Goal: Information Seeking & Learning: Learn about a topic

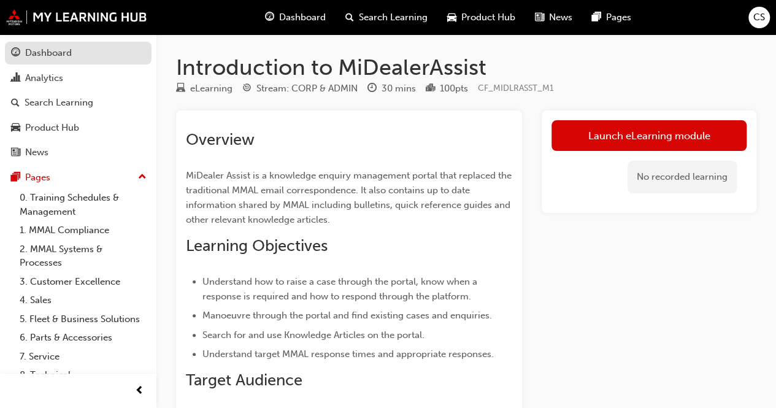
click at [93, 53] on div "Dashboard" at bounding box center [78, 52] width 134 height 15
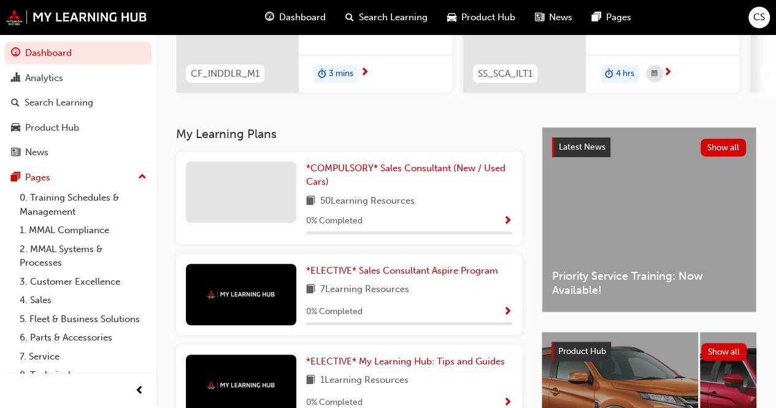
scroll to position [184, 0]
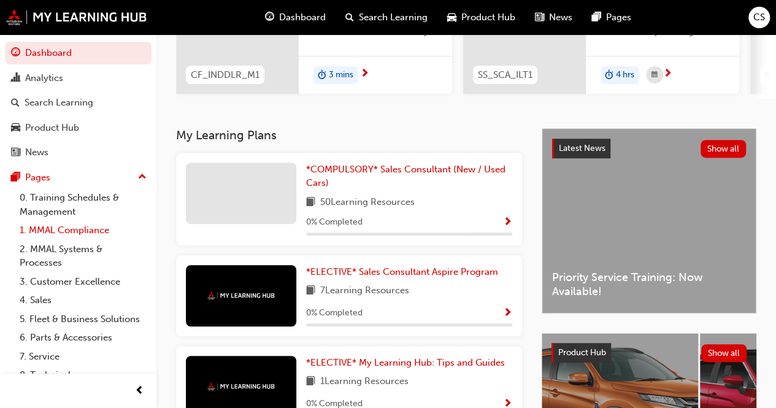
click at [63, 228] on link "1. MMAL Compliance" at bounding box center [83, 230] width 137 height 19
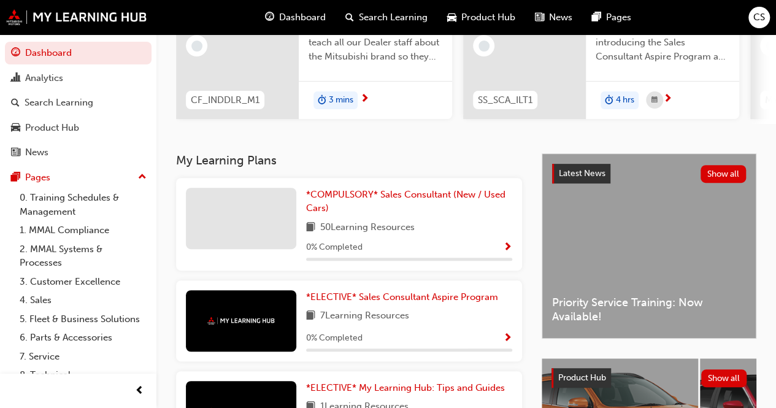
scroll to position [140, 0]
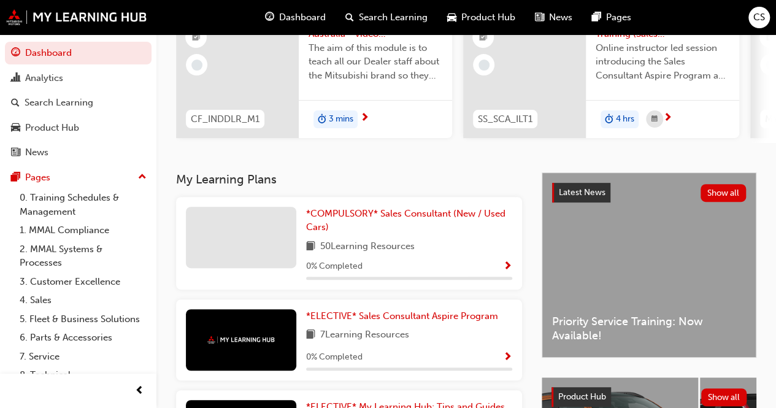
click at [504, 266] on span "Show Progress" at bounding box center [507, 266] width 9 height 11
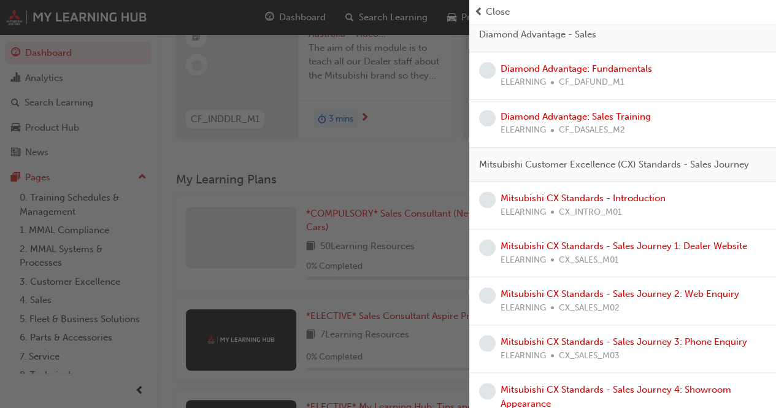
scroll to position [0, 0]
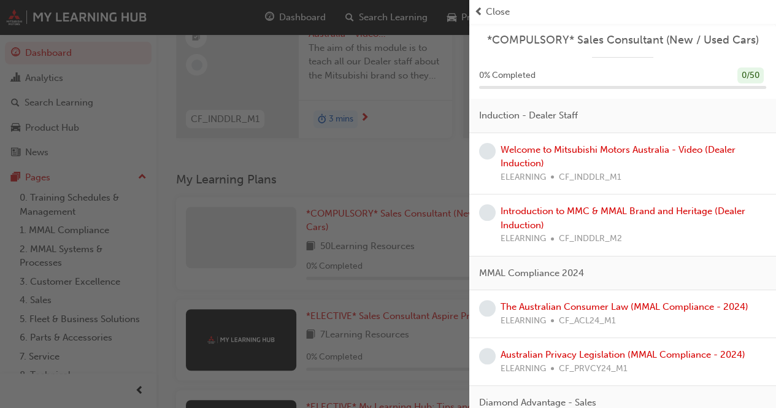
click at [426, 117] on div "button" at bounding box center [234, 204] width 469 height 408
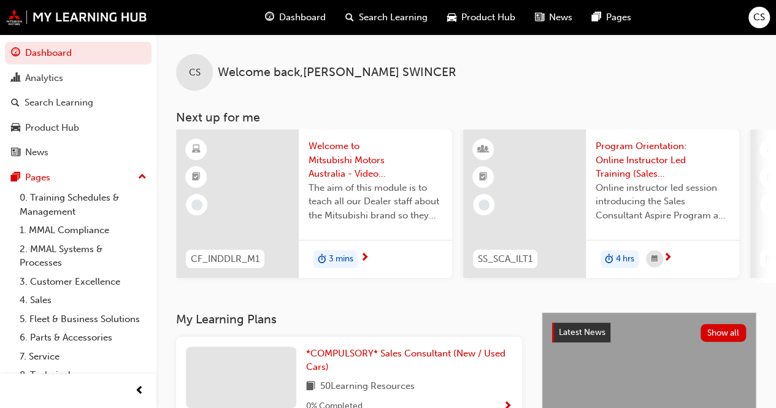
click at [397, 17] on span "Search Learning" at bounding box center [393, 17] width 69 height 14
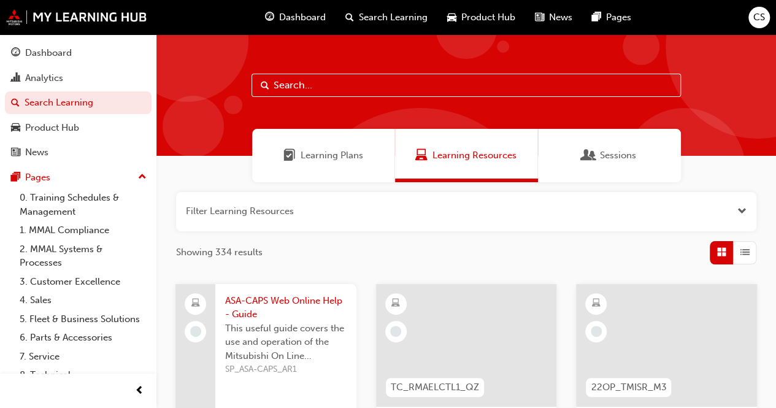
click at [337, 88] on input "text" at bounding box center [465, 85] width 429 height 23
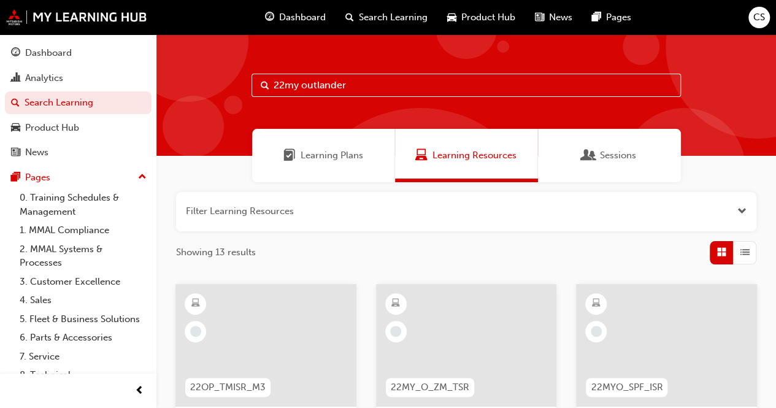
click at [377, 85] on input "22my outlander" at bounding box center [465, 85] width 429 height 23
click at [377, 85] on input "22my outlander be" at bounding box center [465, 85] width 429 height 23
type input "2"
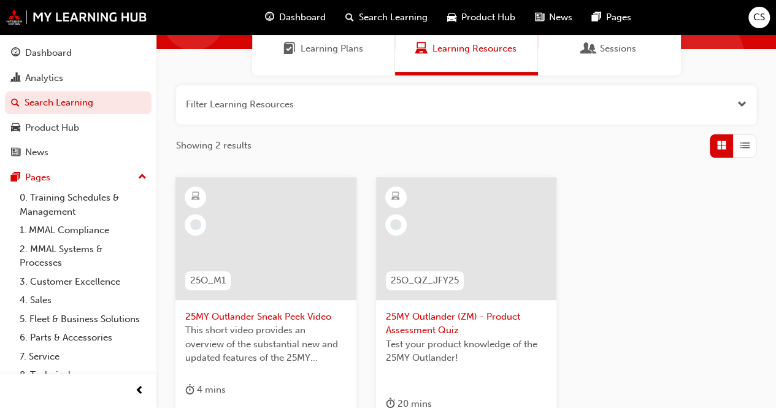
scroll to position [123, 0]
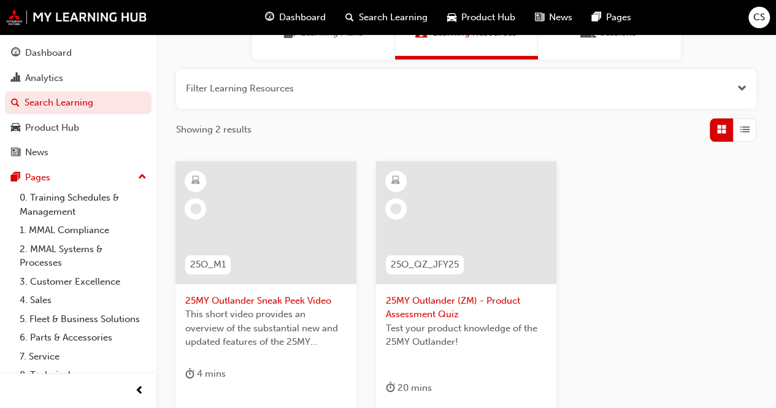
type input "25my outlander"
click at [292, 240] on div at bounding box center [265, 222] width 181 height 123
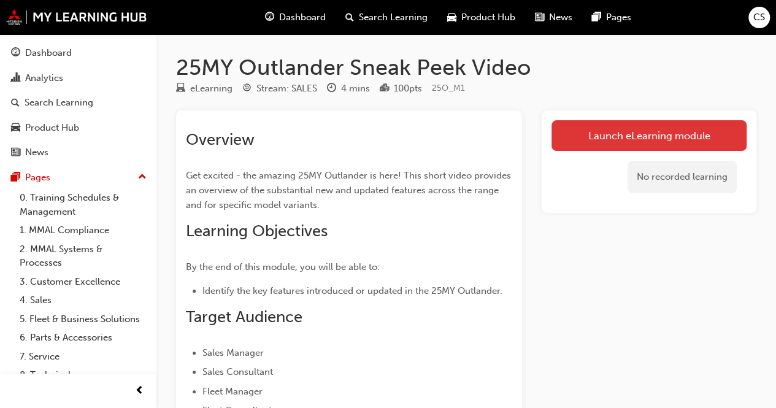
click at [597, 133] on link "Launch eLearning module" at bounding box center [648, 135] width 195 height 31
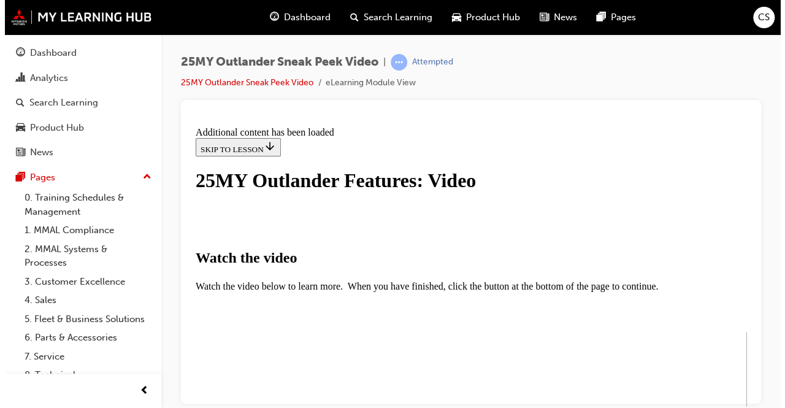
scroll to position [491, 0]
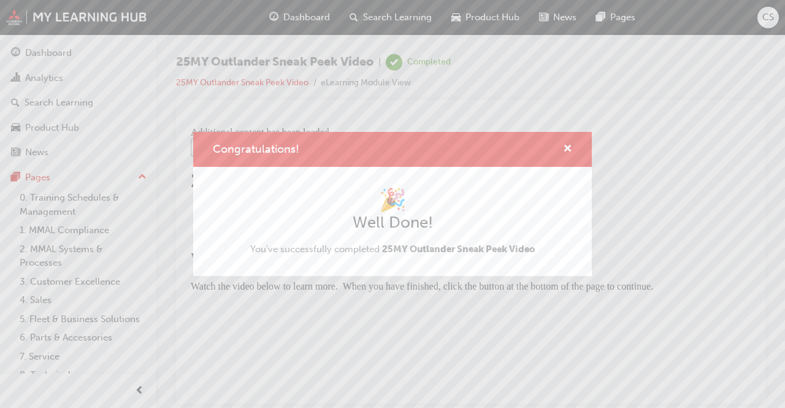
click at [608, 321] on div "Congratulations! 🎉 Well Done! You've successfully completed 25MY Outlander Snea…" at bounding box center [392, 204] width 785 height 408
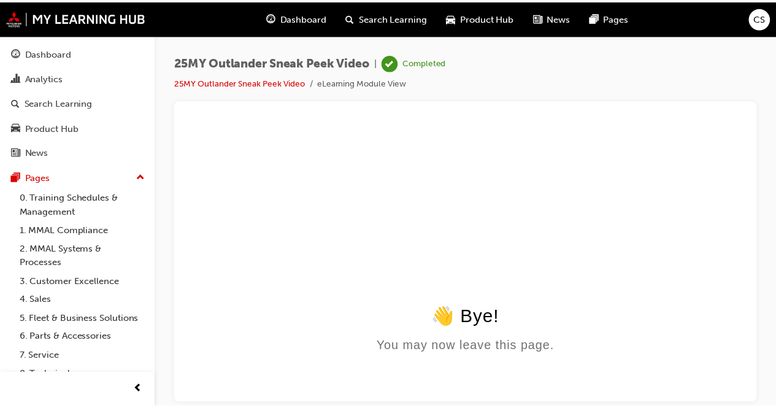
scroll to position [0, 0]
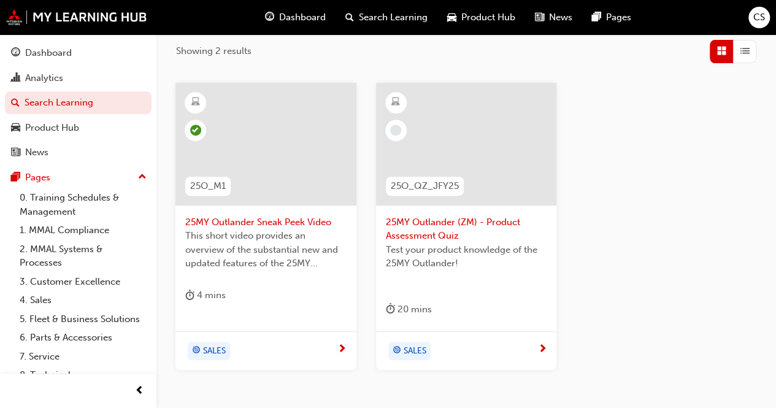
scroll to position [245, 0]
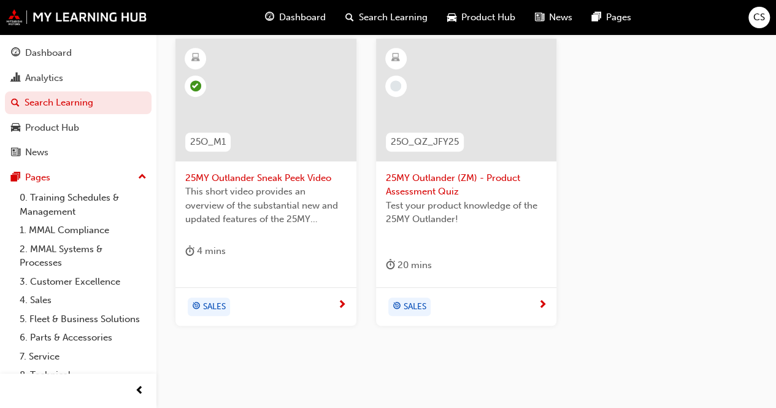
click at [494, 117] on div at bounding box center [466, 100] width 181 height 123
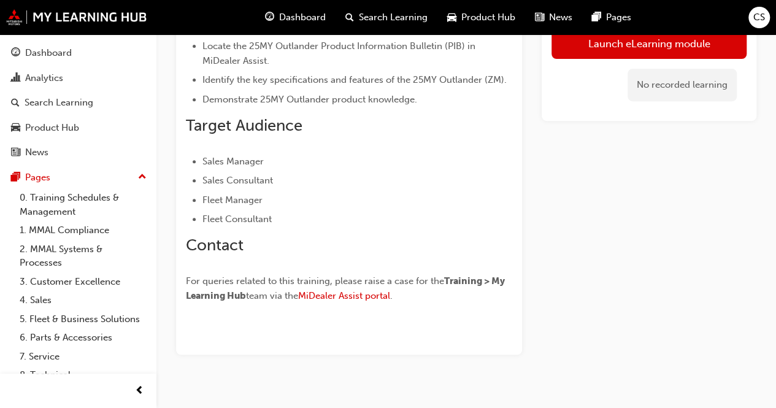
scroll to position [222, 0]
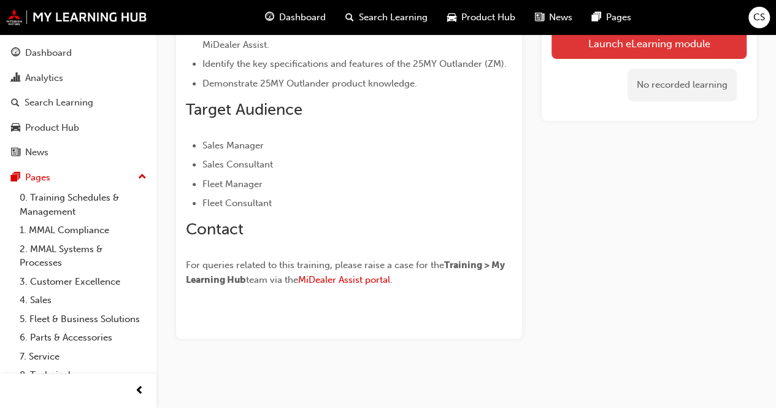
click at [630, 44] on link "Launch eLearning module" at bounding box center [648, 43] width 195 height 31
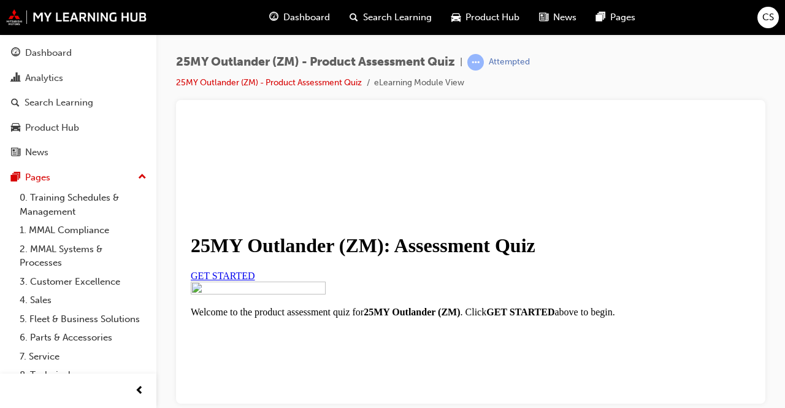
scroll to position [70, 0]
click at [255, 280] on link "GET STARTED" at bounding box center [223, 275] width 64 height 10
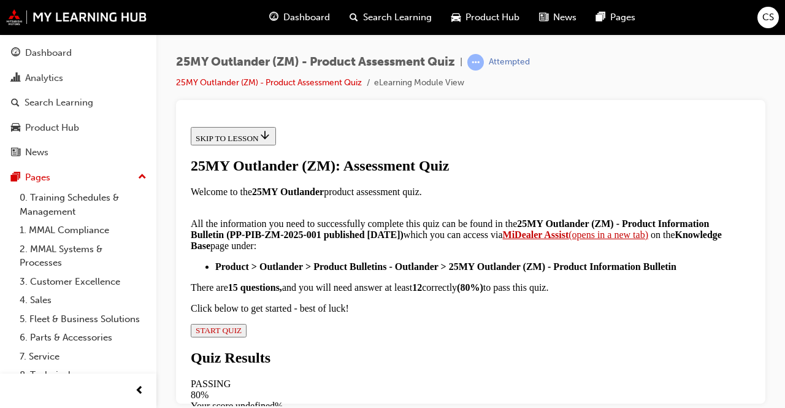
scroll to position [375, 0]
click at [242, 325] on span "START QUIZ" at bounding box center [219, 329] width 46 height 9
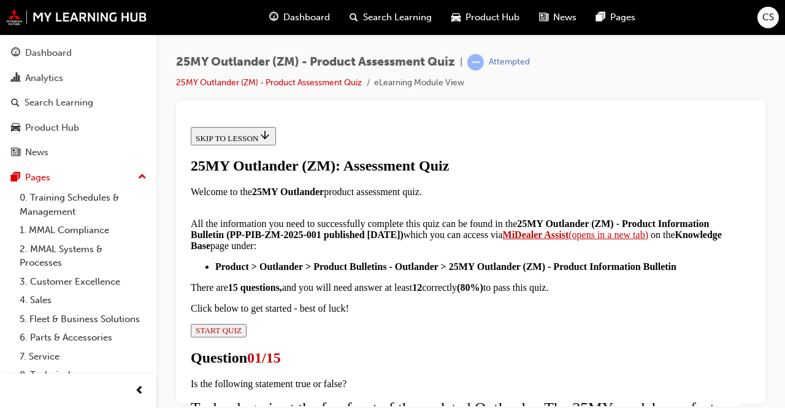
scroll to position [184, 0]
radio input "true"
drag, startPoint x: 454, startPoint y: 391, endPoint x: 473, endPoint y: 381, distance: 21.7
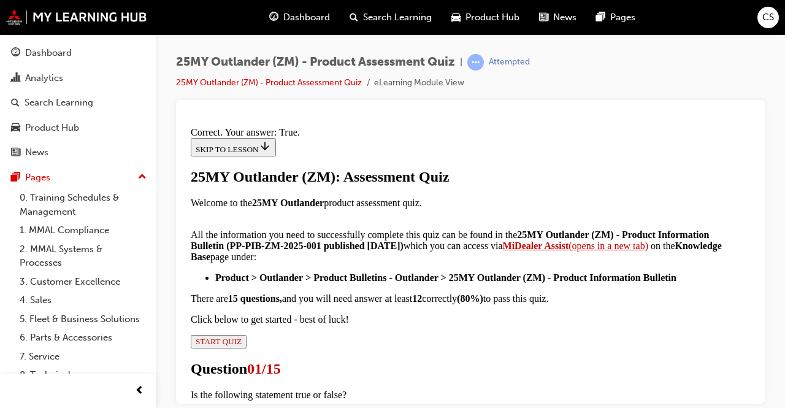
scroll to position [320, 0]
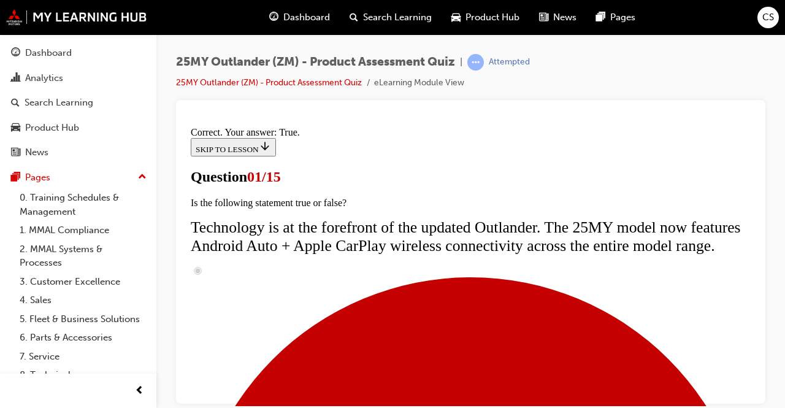
scroll to position [307, 0]
radio input "true"
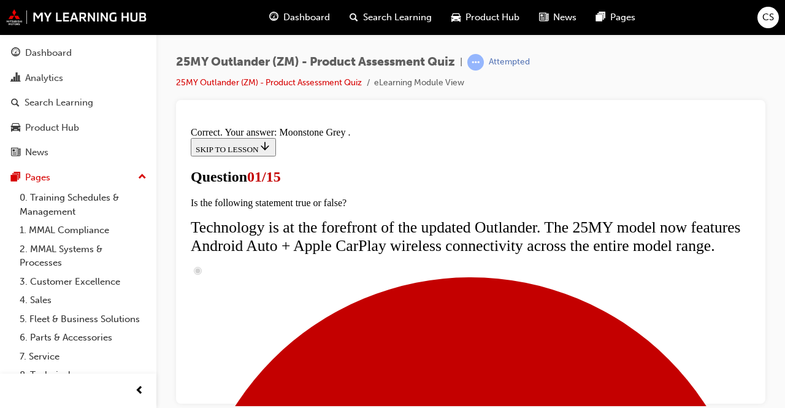
scroll to position [474, 0]
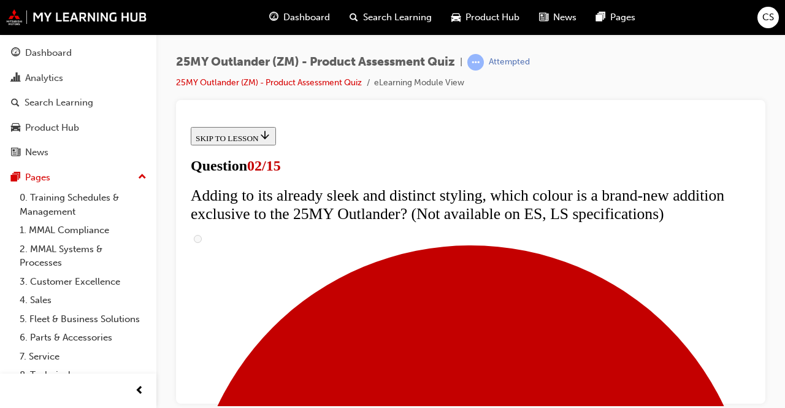
scroll to position [245, 0]
checkbox input "true"
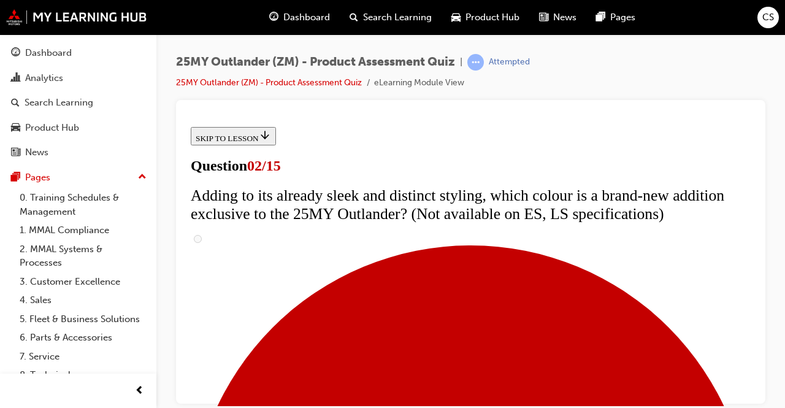
checkbox input "true"
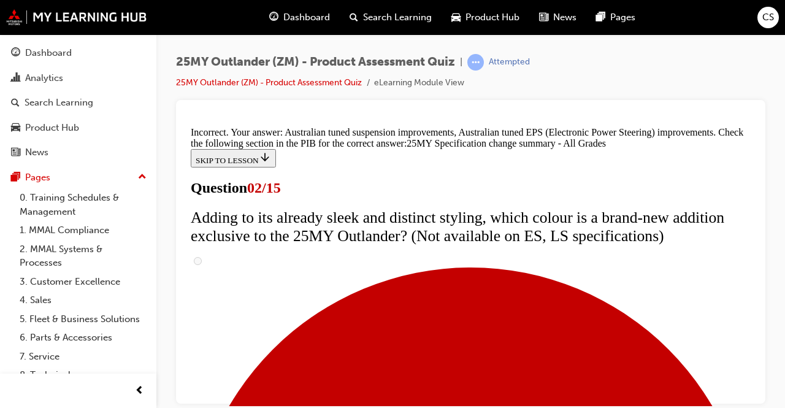
scroll to position [618, 0]
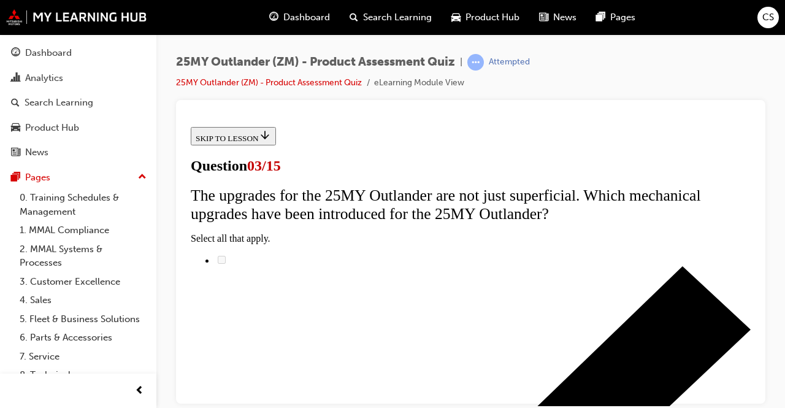
scroll to position [245, 0]
radio input "true"
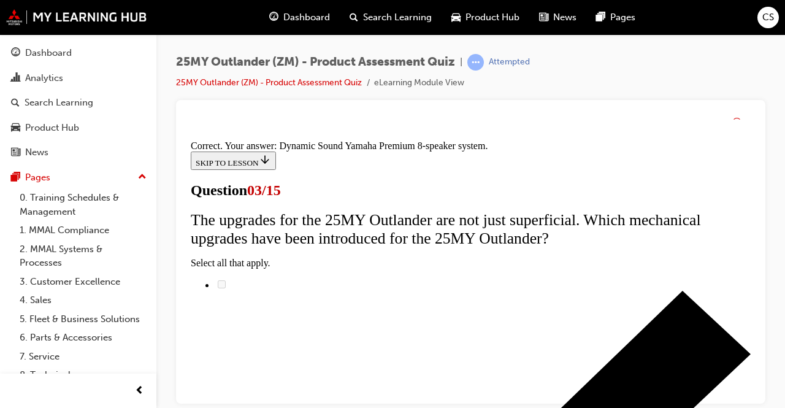
scroll to position [367, 0]
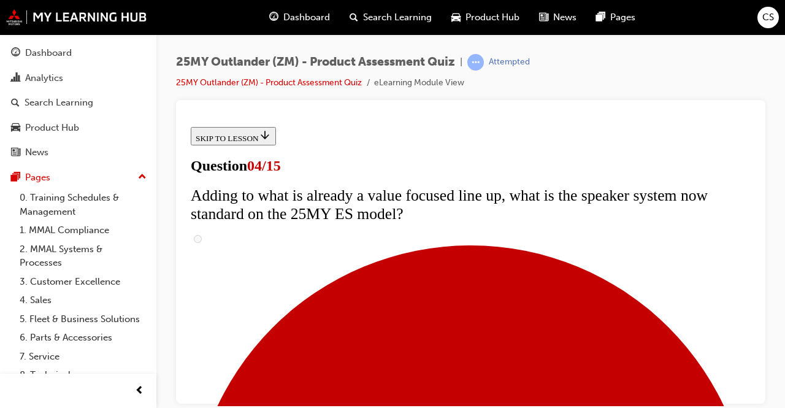
scroll to position [245, 0]
checkbox input "true"
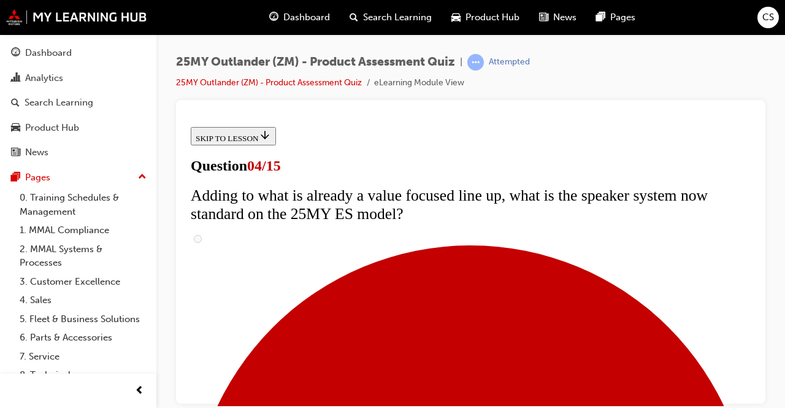
checkbox input "true"
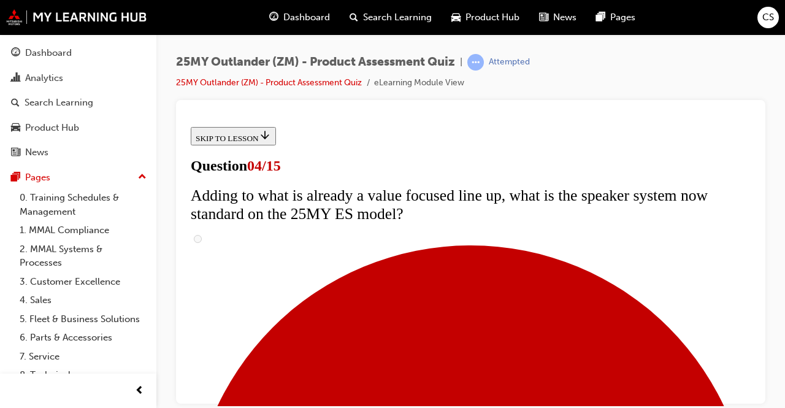
scroll to position [429, 0]
checkbox input "true"
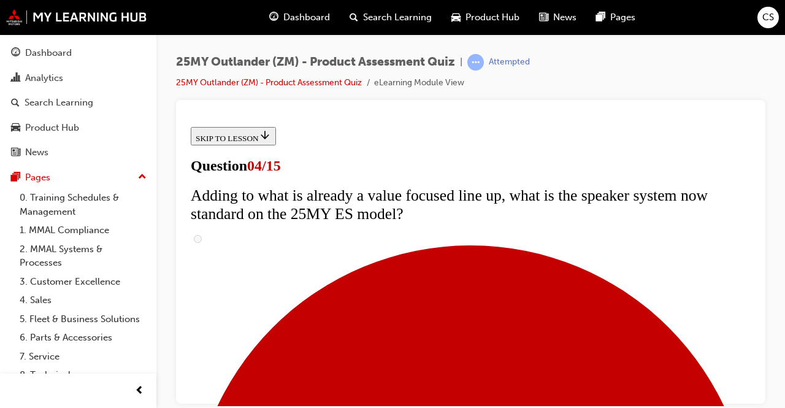
checkbox input "true"
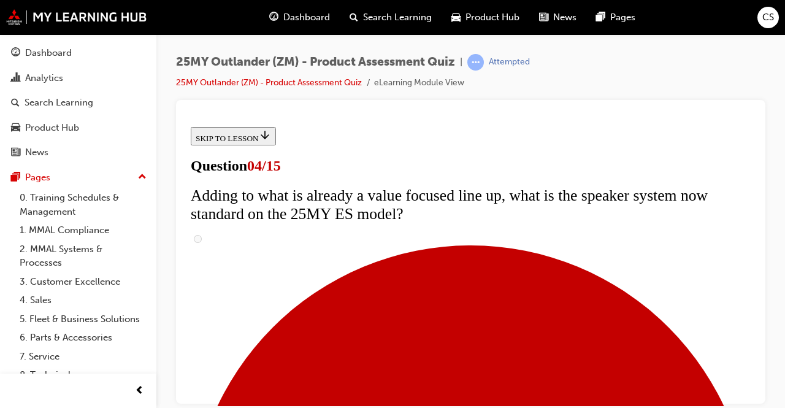
checkbox input "true"
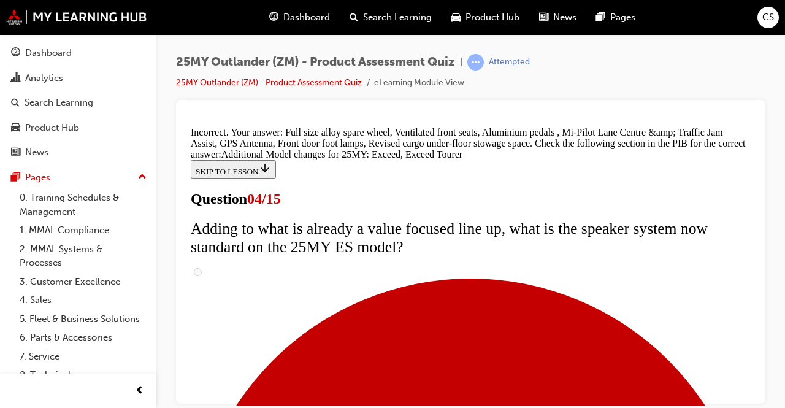
scroll to position [669, 0]
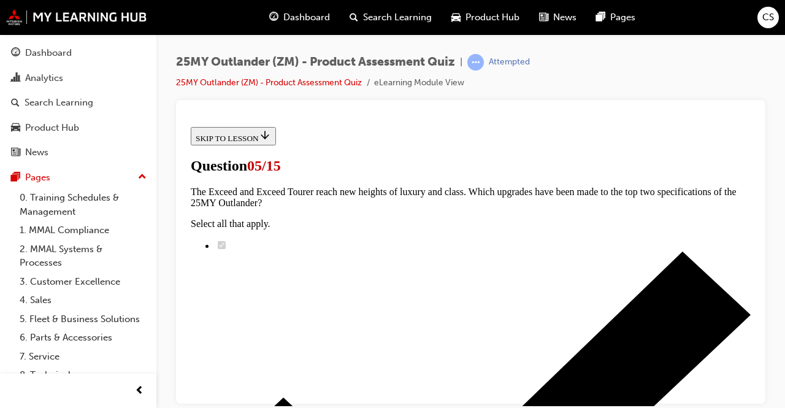
scroll to position [307, 0]
radio input "true"
drag, startPoint x: 455, startPoint y: 292, endPoint x: 466, endPoint y: 293, distance: 11.1
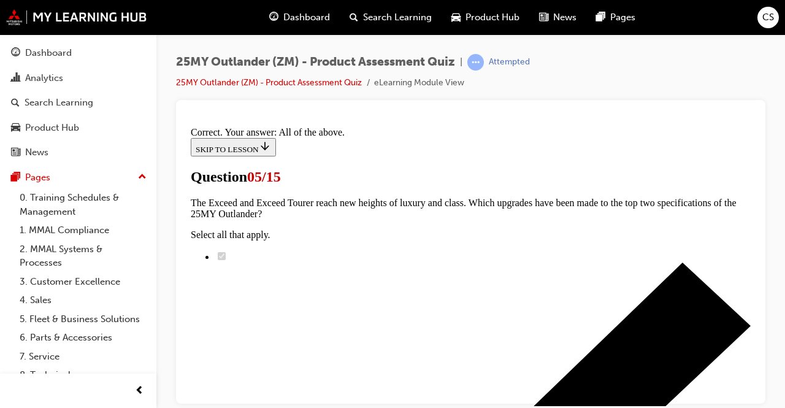
scroll to position [474, 0]
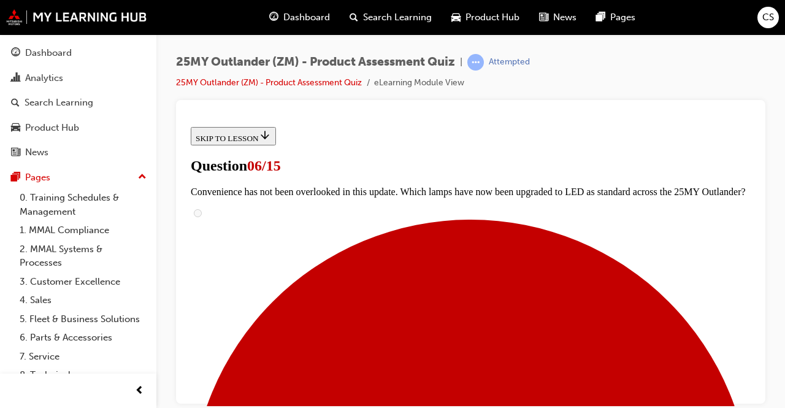
scroll to position [368, 0]
radio input "true"
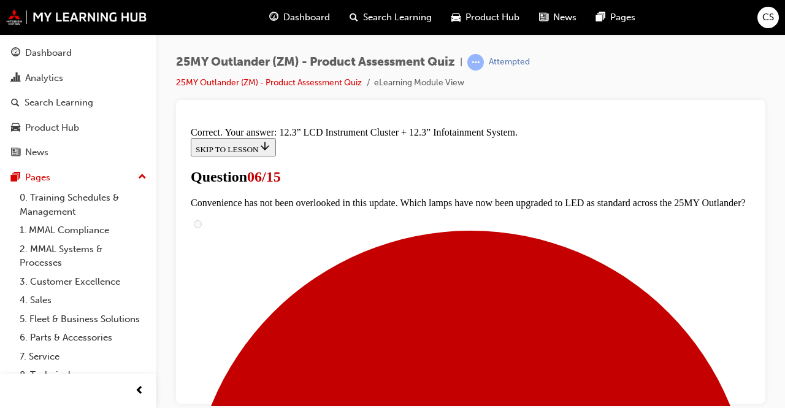
scroll to position [612, 0]
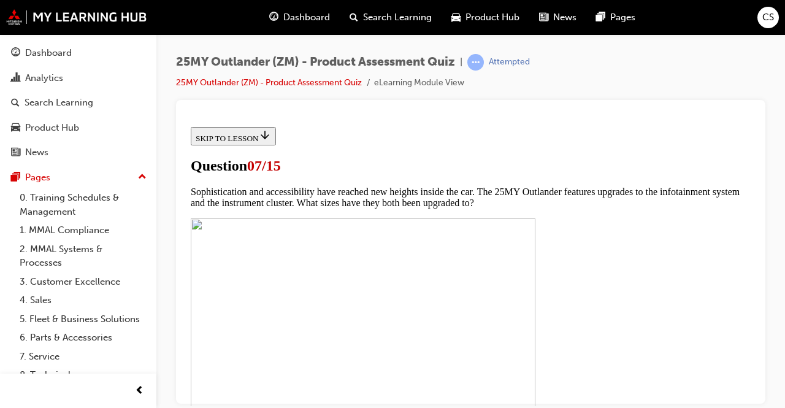
scroll to position [491, 0]
checkbox input "true"
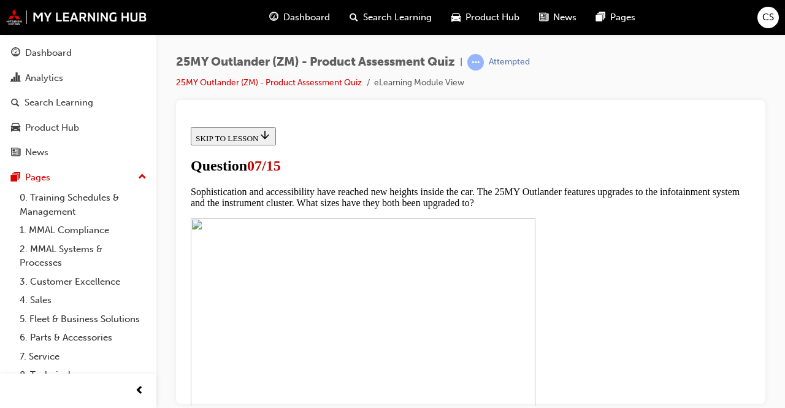
checkbox input "true"
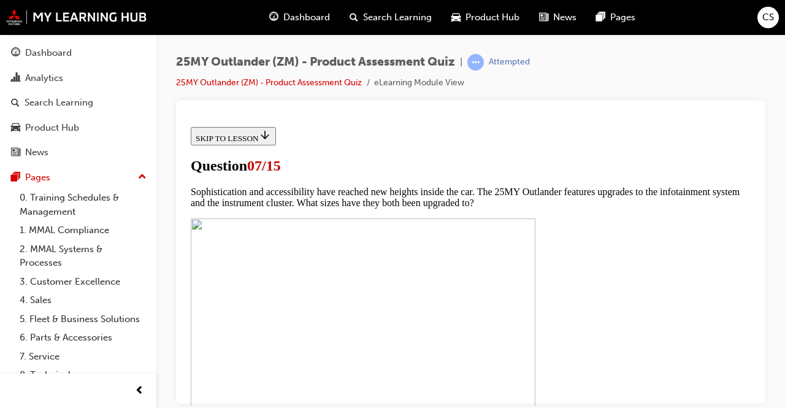
checkbox input "true"
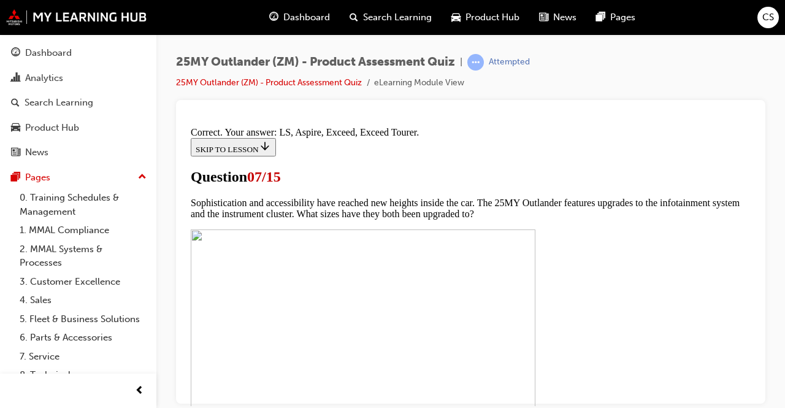
scroll to position [678, 0]
drag, startPoint x: 451, startPoint y: 348, endPoint x: 515, endPoint y: 346, distance: 63.8
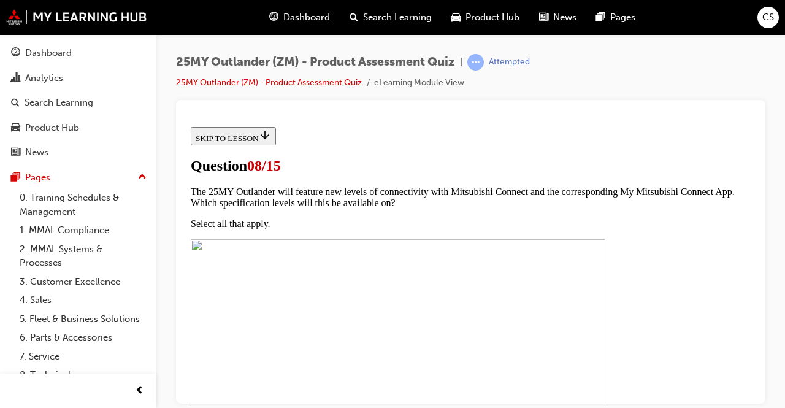
scroll to position [184, 0]
radio input "true"
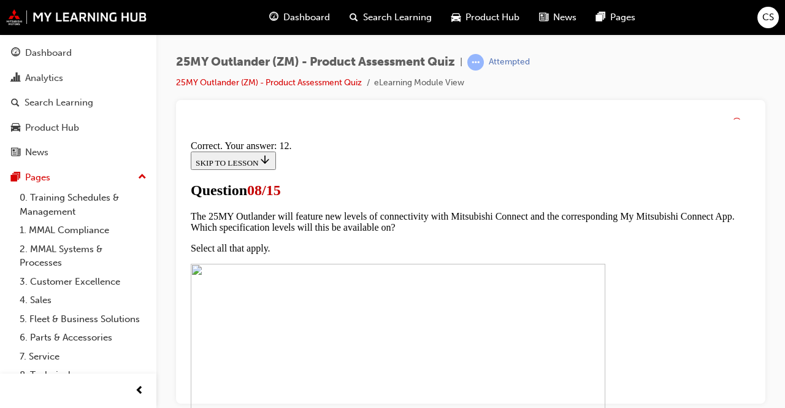
scroll to position [376, 0]
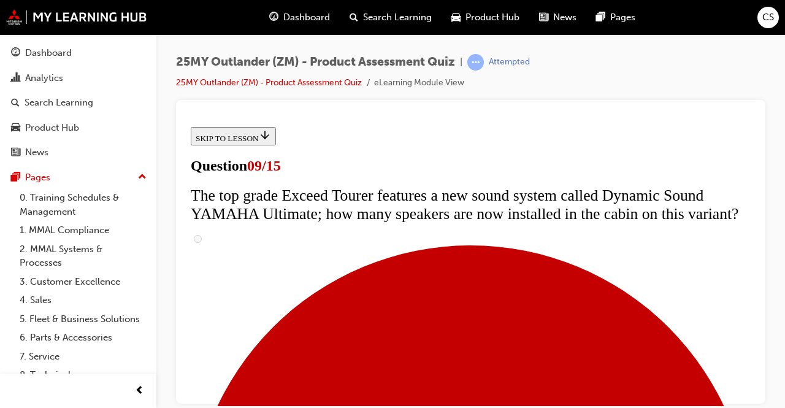
scroll to position [736, 0]
radio input "true"
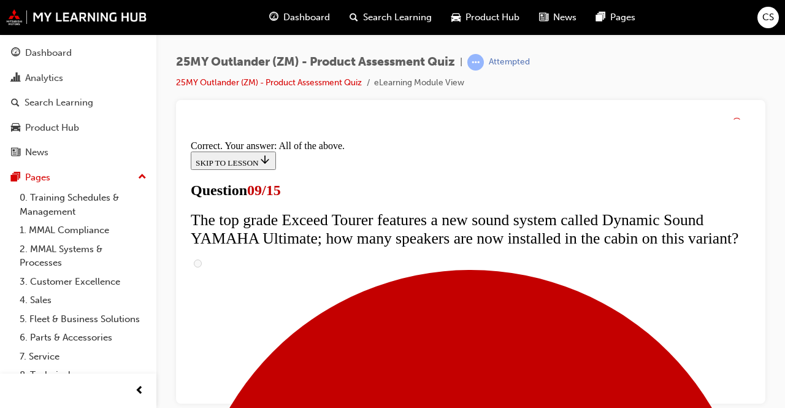
scroll to position [821, 0]
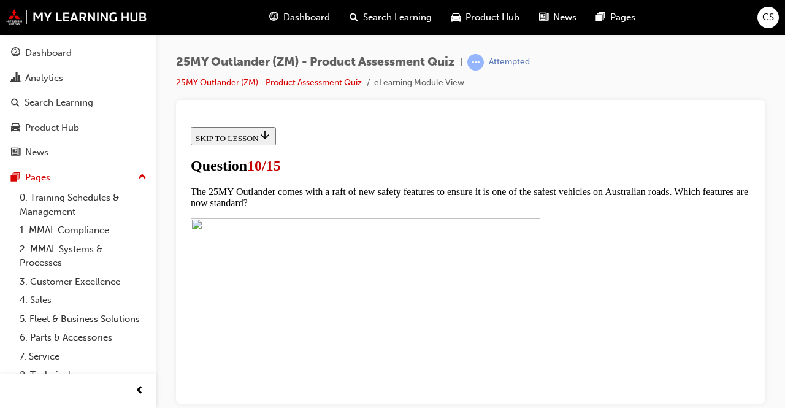
scroll to position [307, 0]
checkbox input "true"
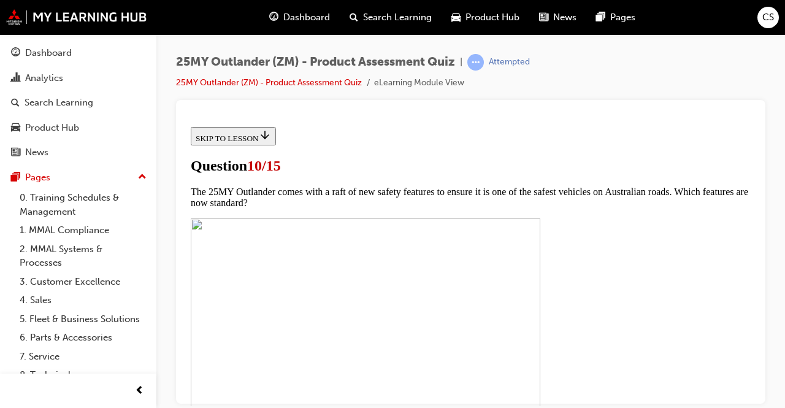
checkbox input "true"
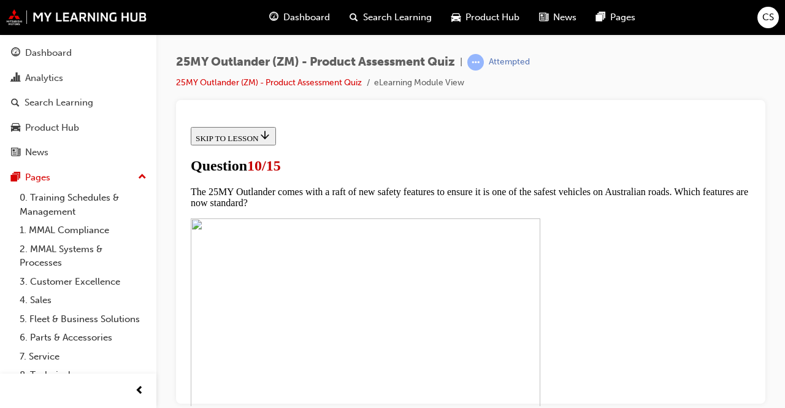
checkbox input "true"
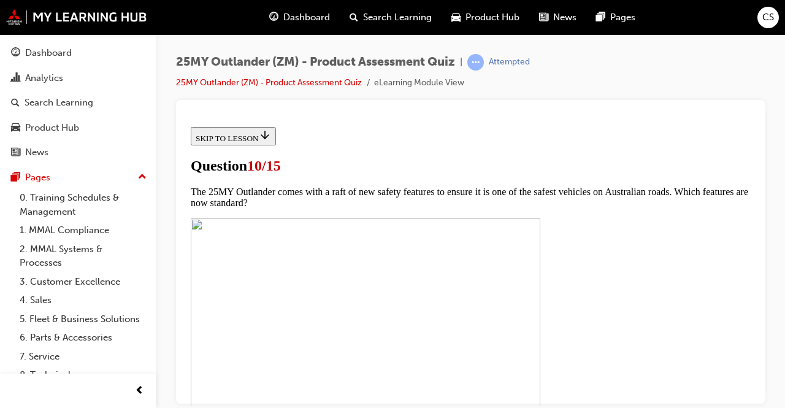
checkbox input "true"
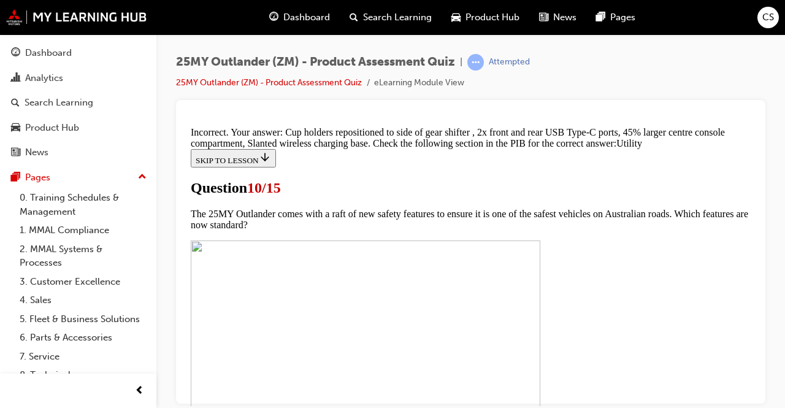
scroll to position [516, 0]
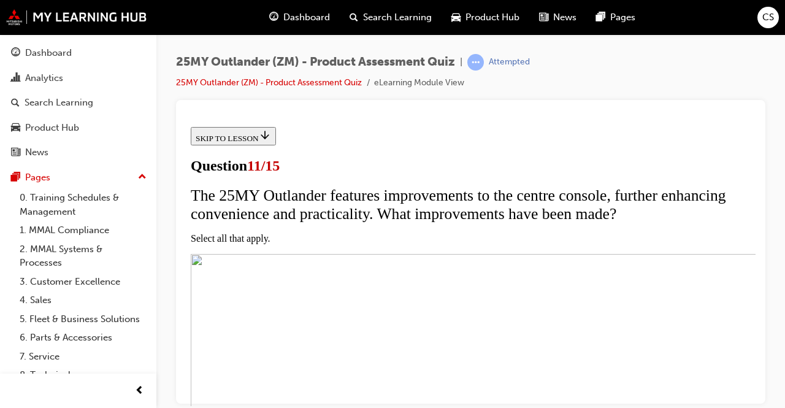
scroll to position [245, 0]
checkbox input "true"
drag, startPoint x: 320, startPoint y: 220, endPoint x: 325, endPoint y: 233, distance: 14.6
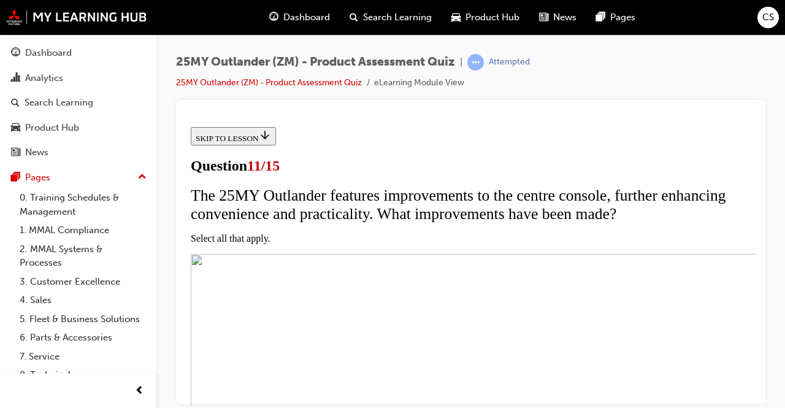
checkbox input "true"
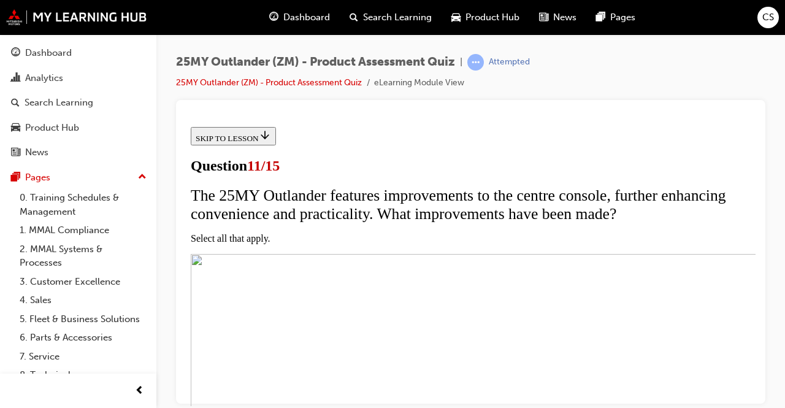
checkbox input "true"
drag, startPoint x: 323, startPoint y: 320, endPoint x: 370, endPoint y: 299, distance: 51.4
checkbox input "true"
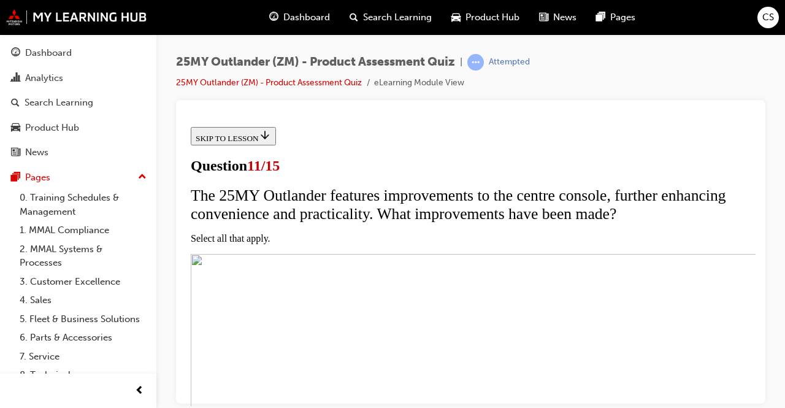
scroll to position [407, 0]
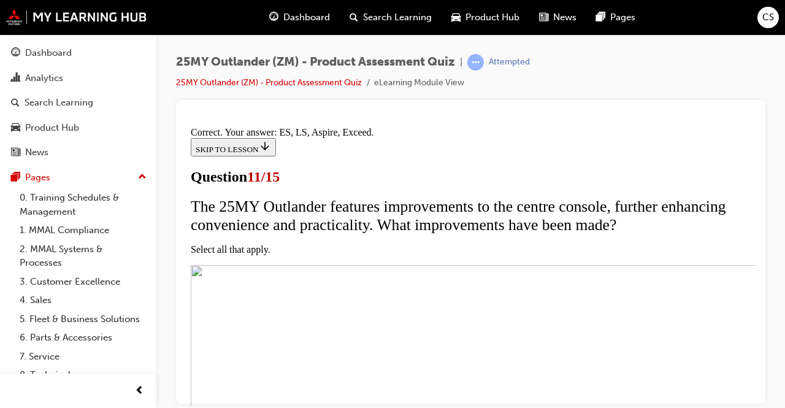
scroll to position [446, 0]
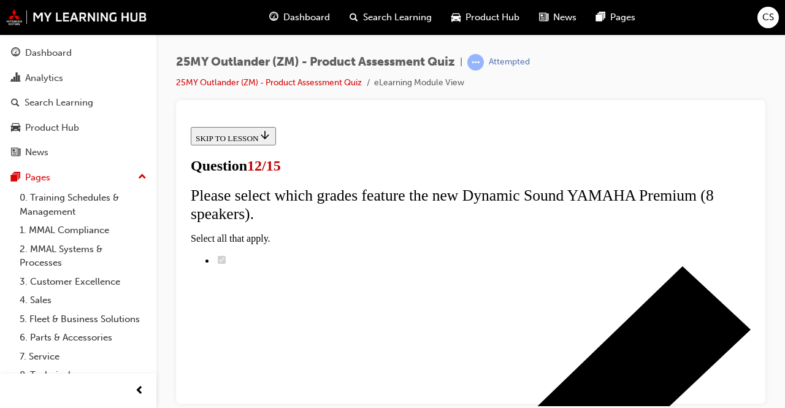
scroll to position [184, 0]
radio input "true"
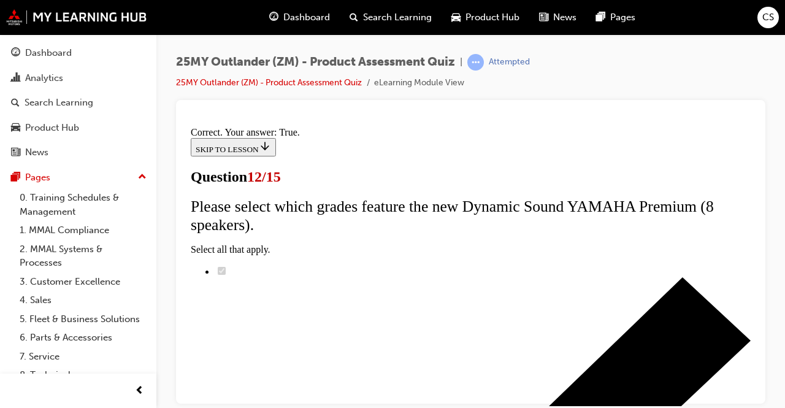
scroll to position [320, 0]
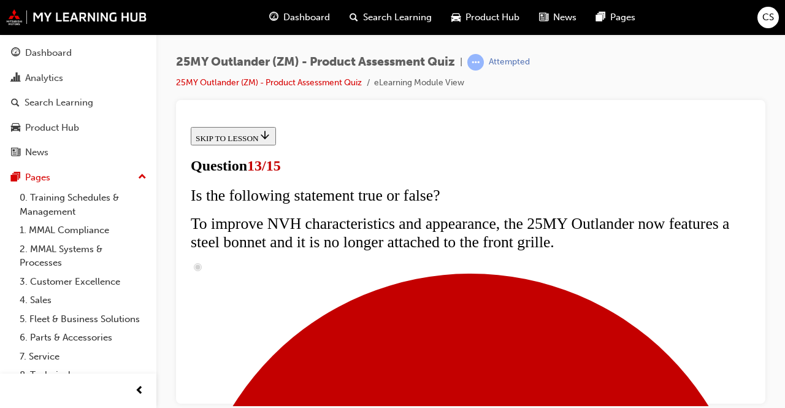
scroll to position [429, 0]
radio input "true"
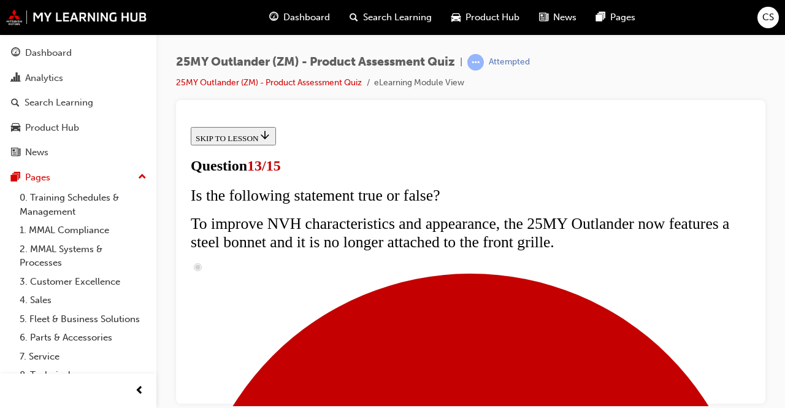
radio input "true"
drag, startPoint x: 323, startPoint y: 269, endPoint x: 367, endPoint y: 273, distance: 43.7
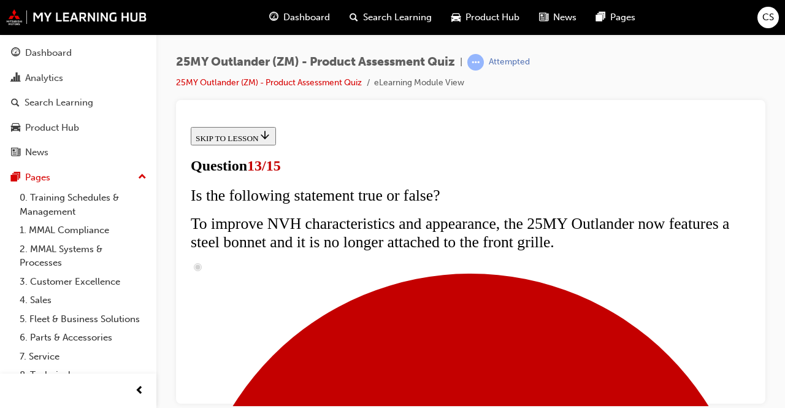
radio input "true"
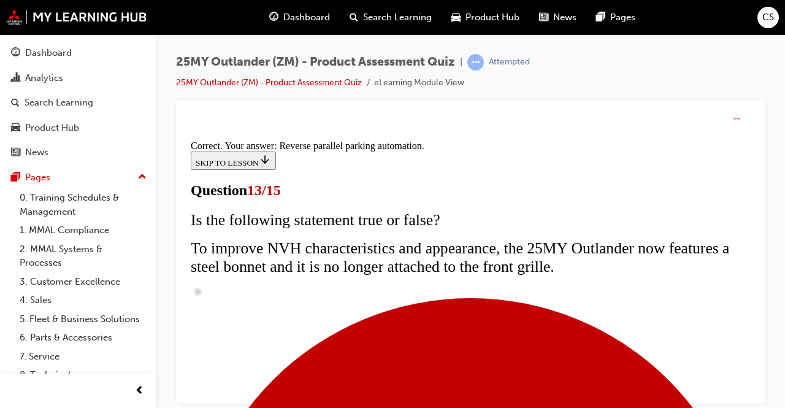
scroll to position [474, 0]
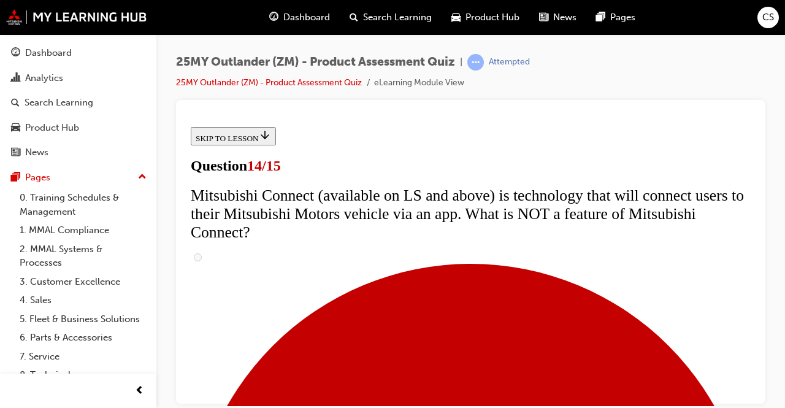
scroll to position [429, 0]
radio input "true"
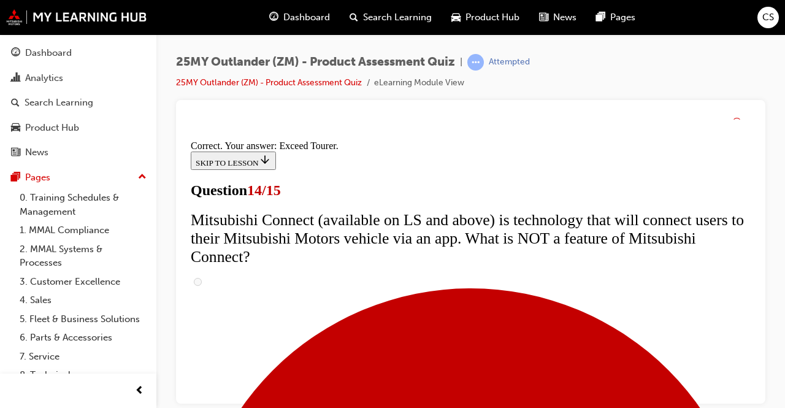
scroll to position [645, 0]
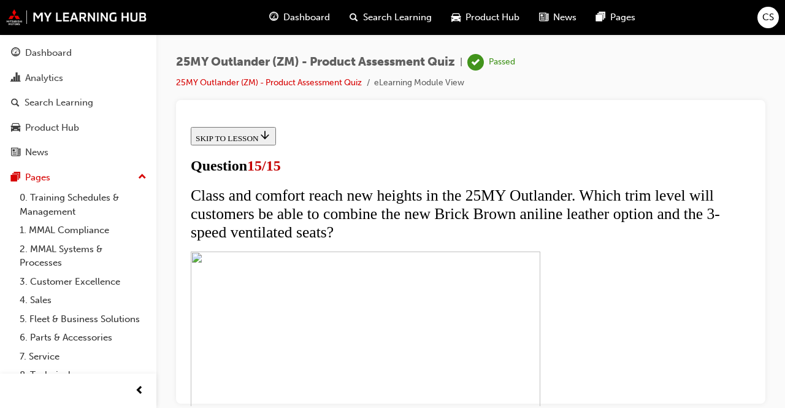
scroll to position [307, 0]
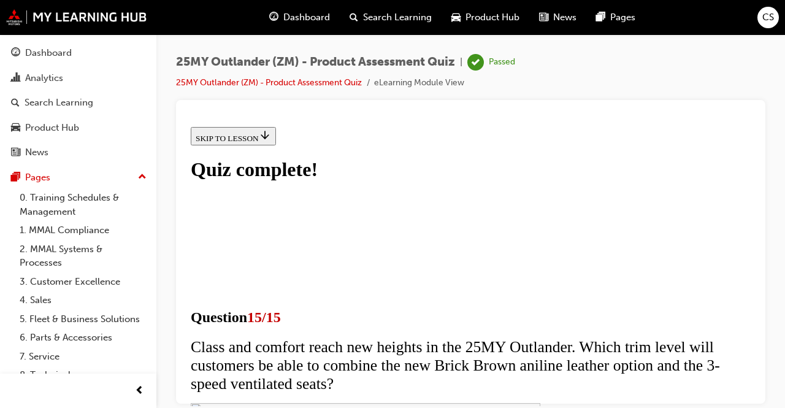
scroll to position [340, 0]
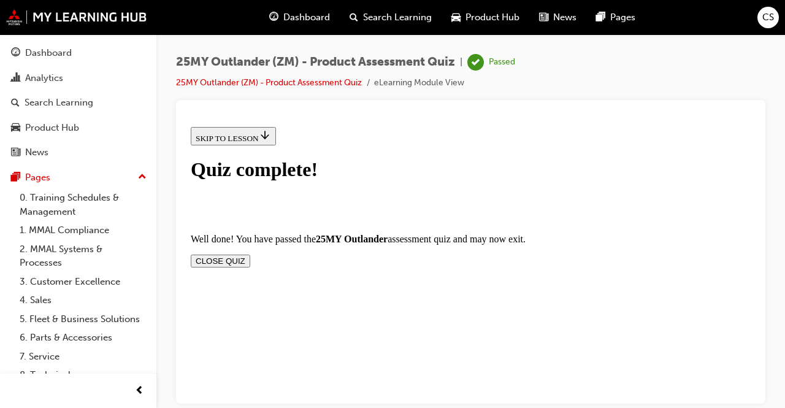
click at [250, 254] on button "CLOSE QUIZ" at bounding box center [220, 260] width 59 height 13
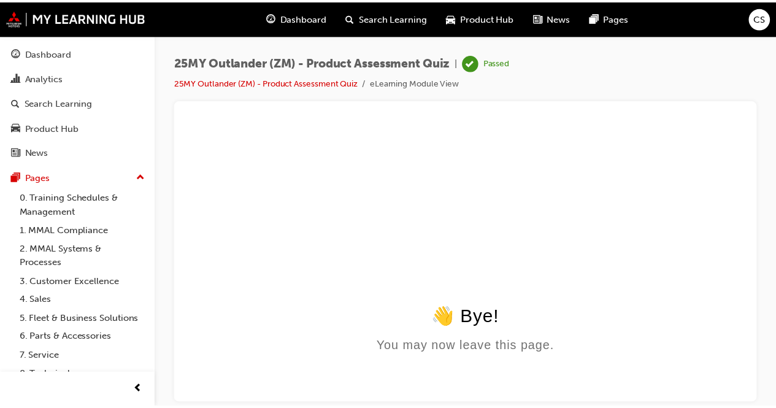
scroll to position [0, 0]
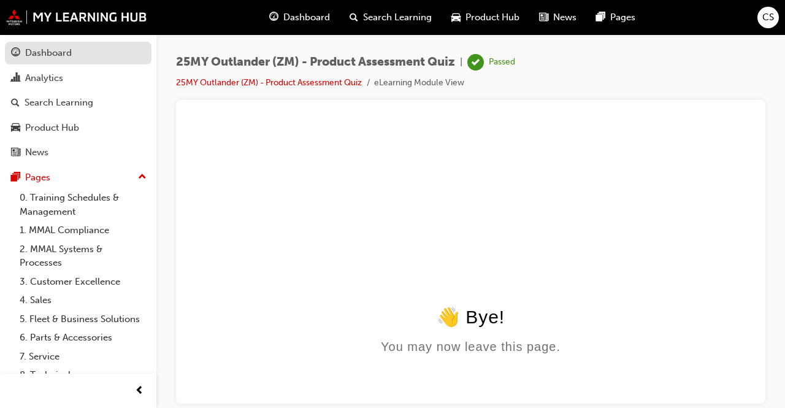
drag, startPoint x: 58, startPoint y: 52, endPoint x: 87, endPoint y: 53, distance: 28.8
click at [58, 52] on div "Dashboard" at bounding box center [48, 53] width 47 height 14
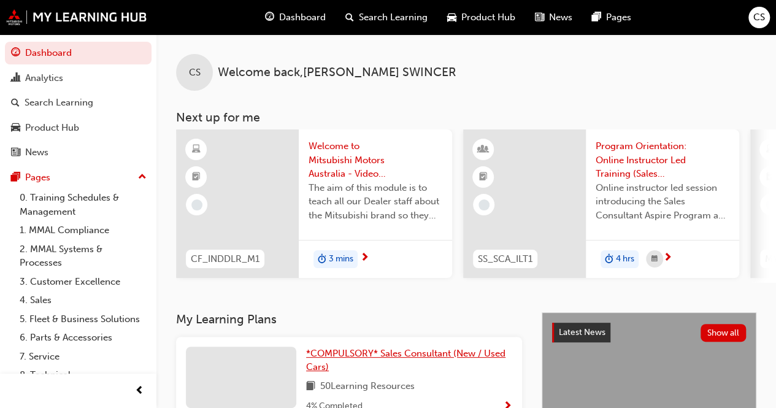
click at [353, 355] on span "*COMPULSORY* Sales Consultant (New / Used Cars)" at bounding box center [405, 360] width 199 height 25
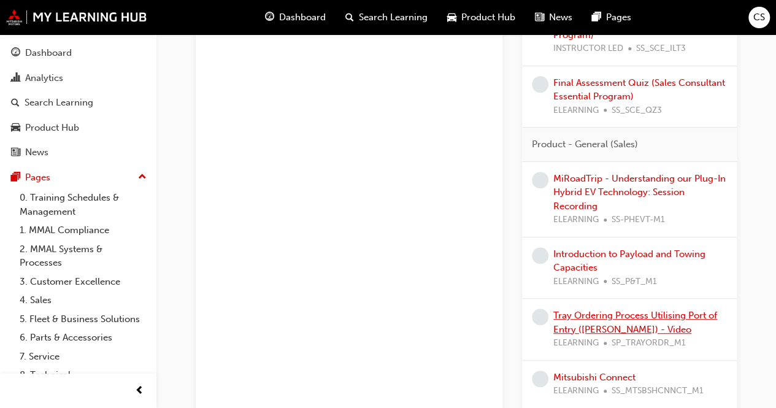
scroll to position [2637, 0]
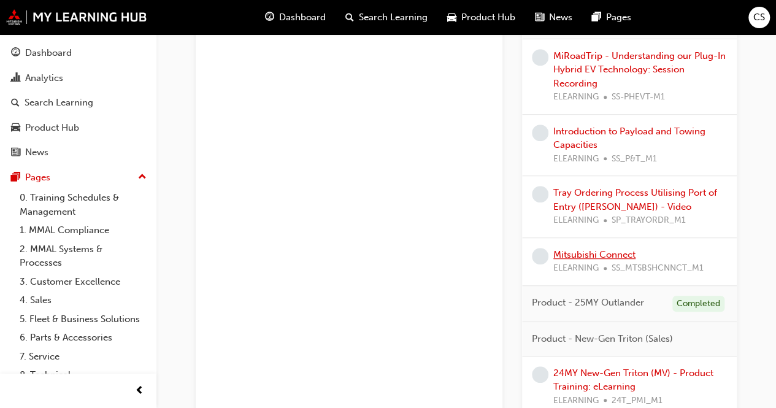
click at [617, 249] on link "Mitsubishi Connect" at bounding box center [594, 254] width 82 height 11
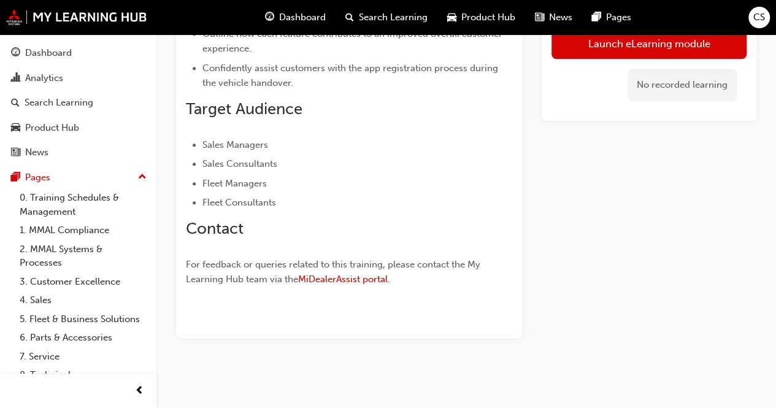
scroll to position [498, 0]
click at [559, 62] on div "No recorded learning" at bounding box center [648, 85] width 195 height 52
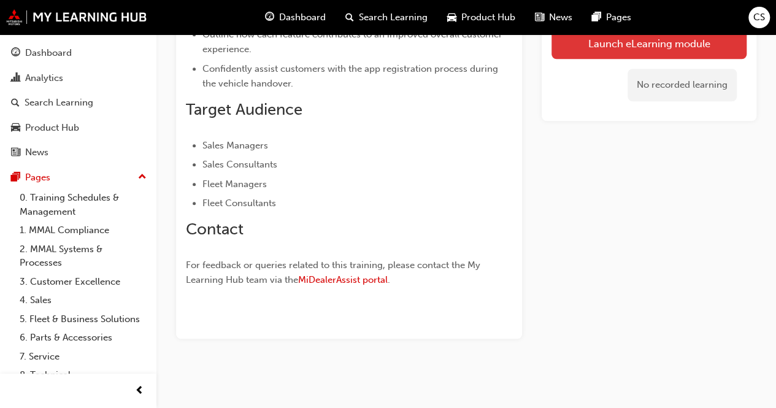
click at [573, 44] on link "Launch eLearning module" at bounding box center [648, 43] width 195 height 31
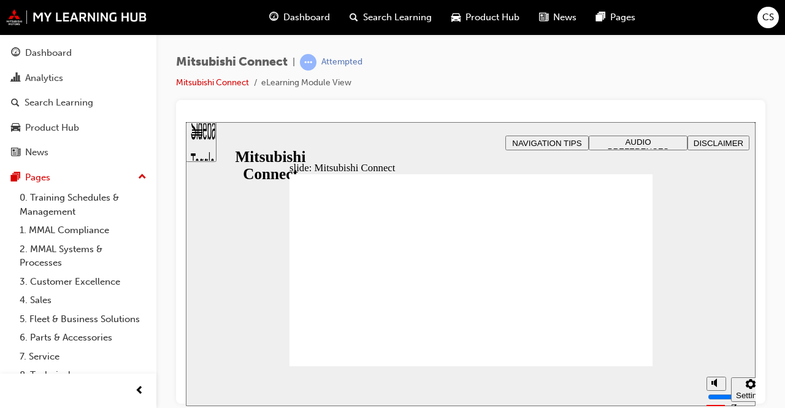
drag, startPoint x: 428, startPoint y: 285, endPoint x: 456, endPoint y: 284, distance: 27.6
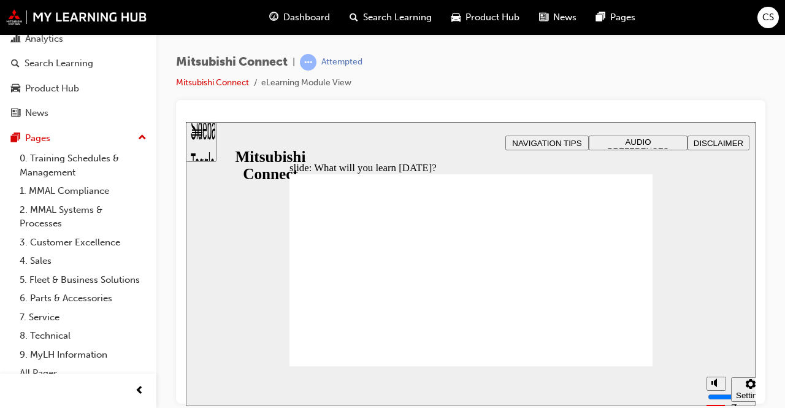
scroll to position [16, 0]
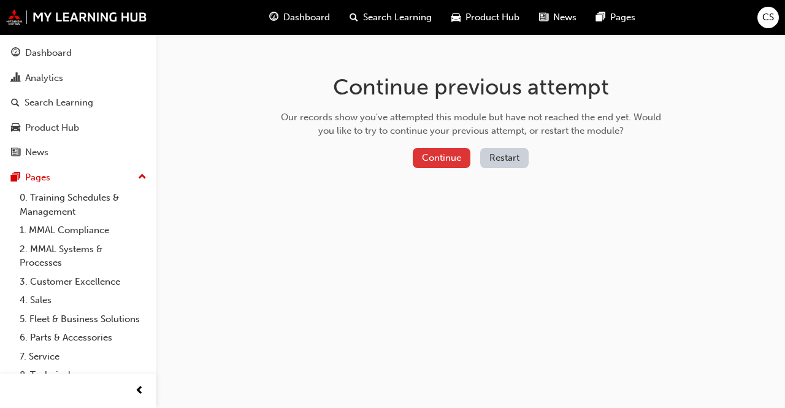
click at [452, 156] on button "Continue" at bounding box center [442, 158] width 58 height 20
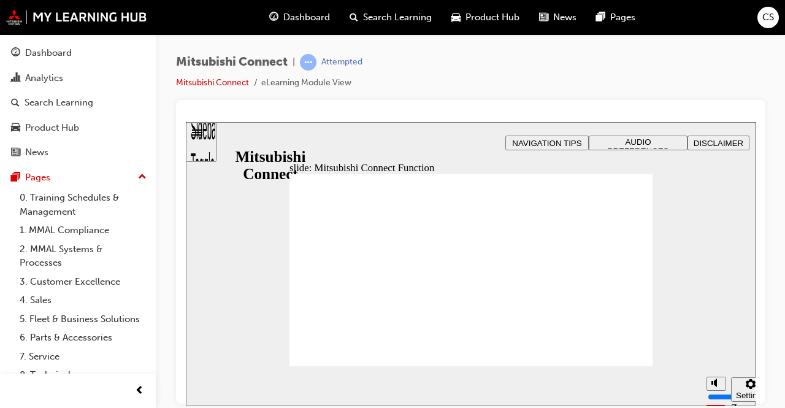
drag, startPoint x: 585, startPoint y: 201, endPoint x: 591, endPoint y: 207, distance: 8.7
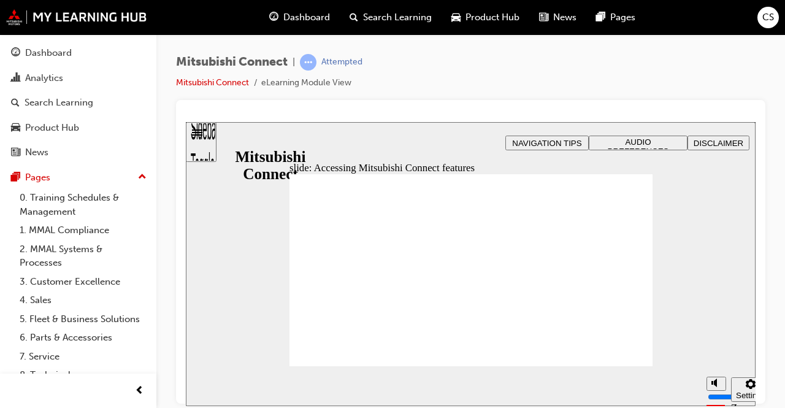
drag, startPoint x: 552, startPoint y: 218, endPoint x: 568, endPoint y: 221, distance: 16.8
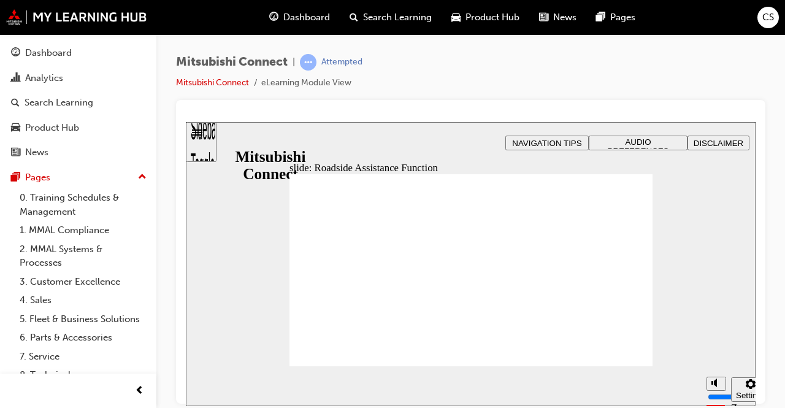
checkbox input "true"
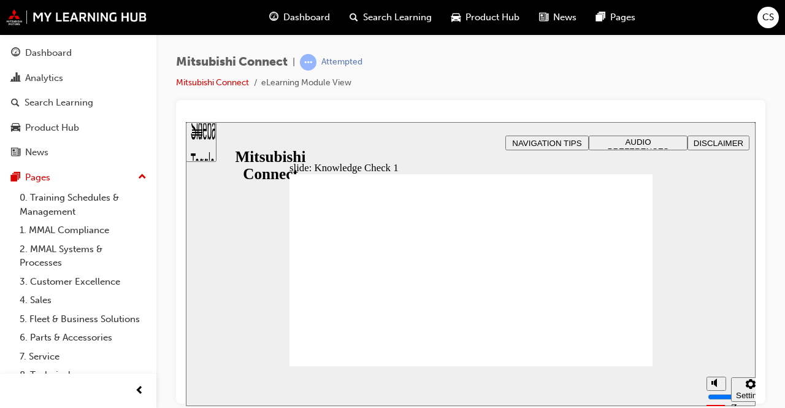
checkbox input "true"
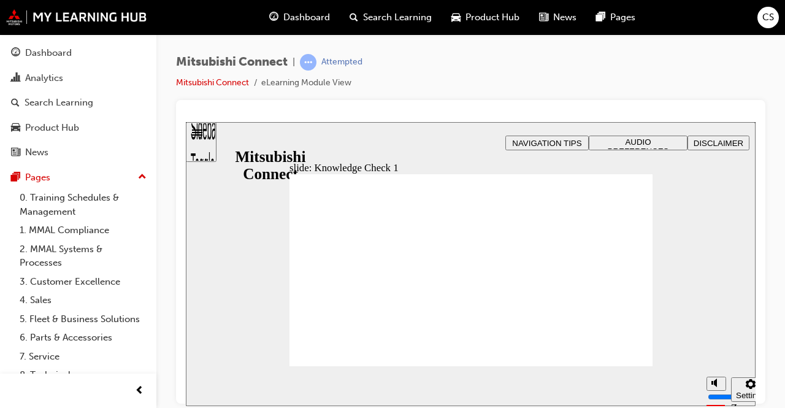
checkbox input "false"
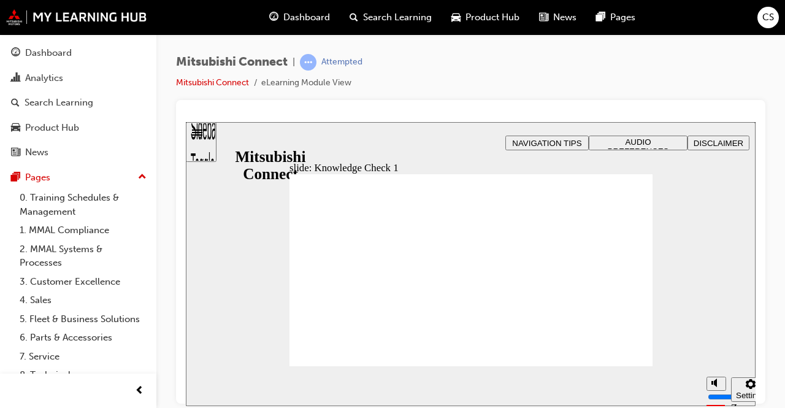
checkbox input "false"
checkbox input "true"
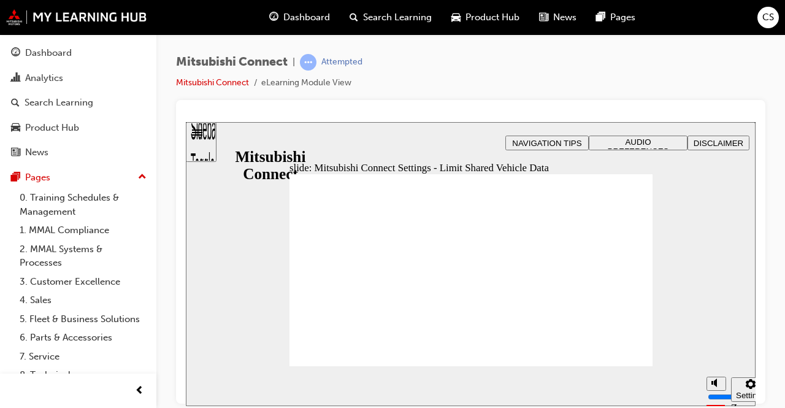
radio input "false"
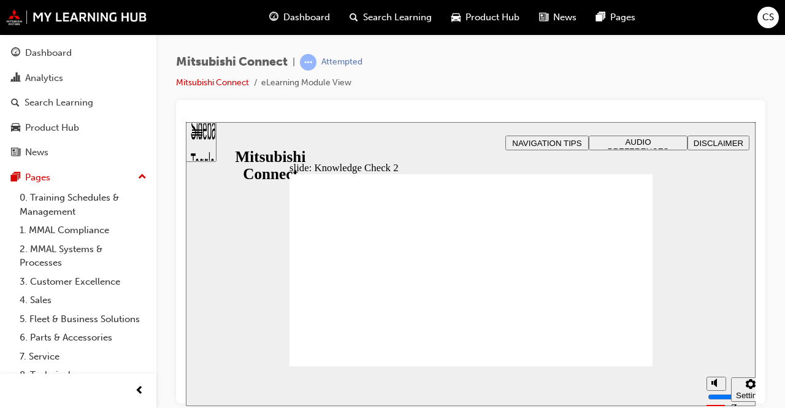
radio input "true"
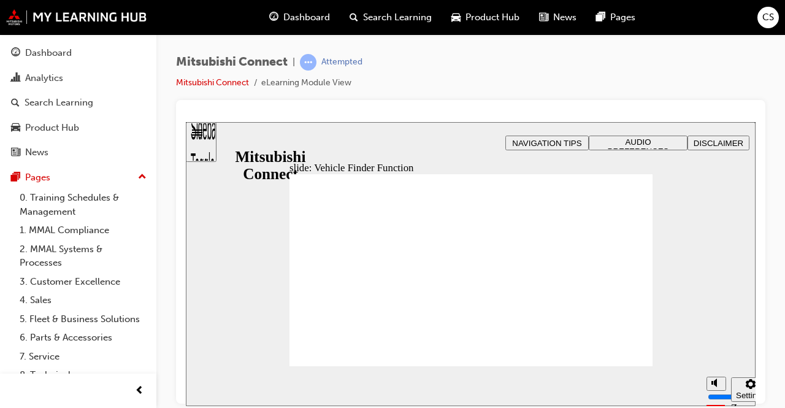
checkbox input "true"
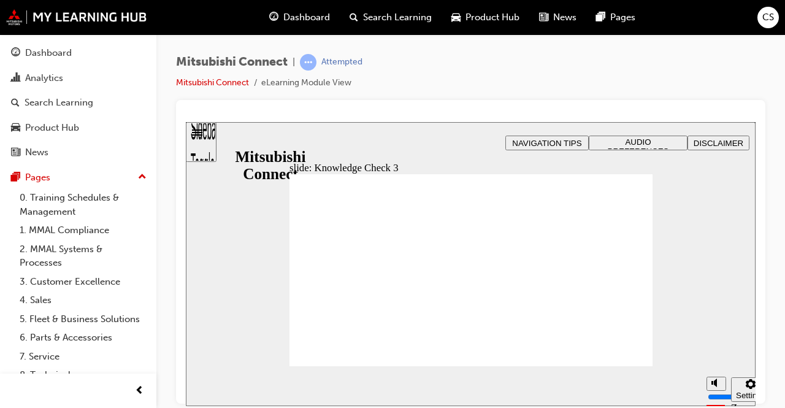
checkbox input "true"
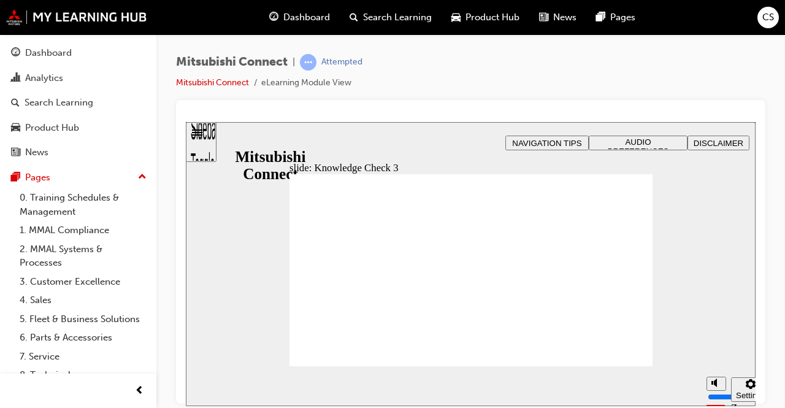
checkbox input "false"
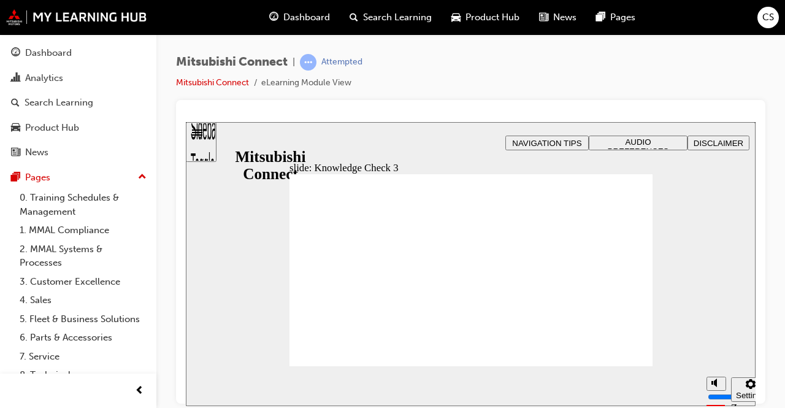
checkbox input "false"
checkbox input "true"
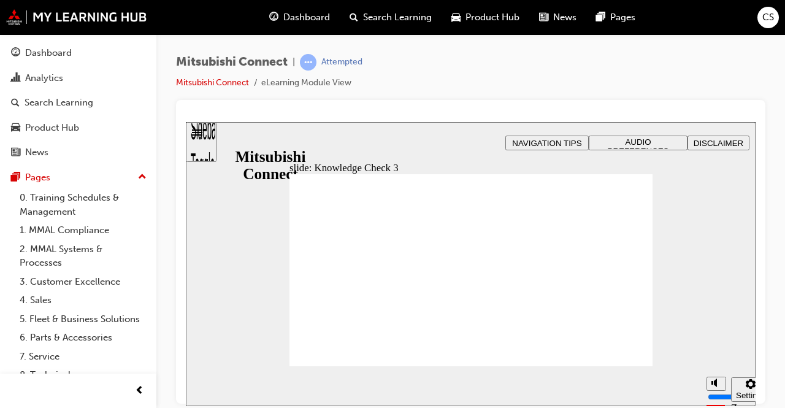
checkbox input "false"
checkbox input "true"
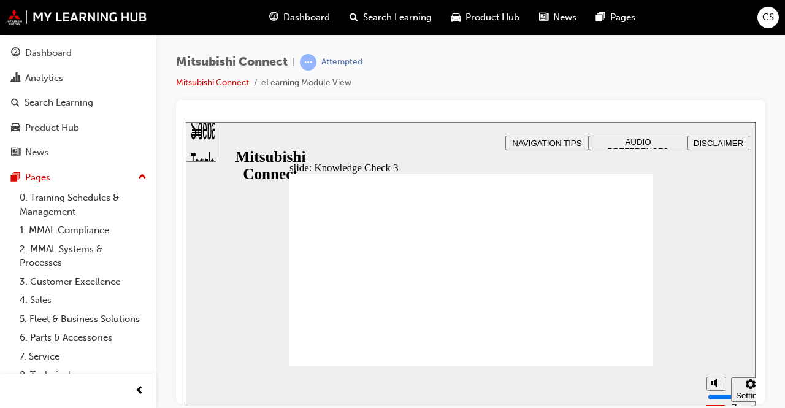
checkbox input "false"
checkbox input "true"
drag, startPoint x: 309, startPoint y: 292, endPoint x: 322, endPoint y: 305, distance: 18.2
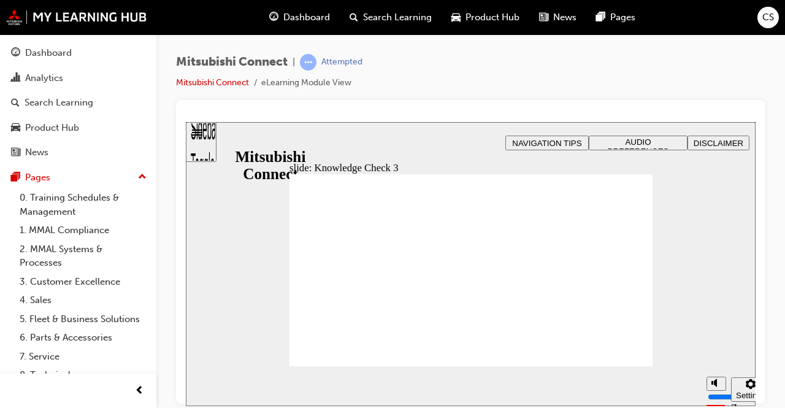
checkbox input "true"
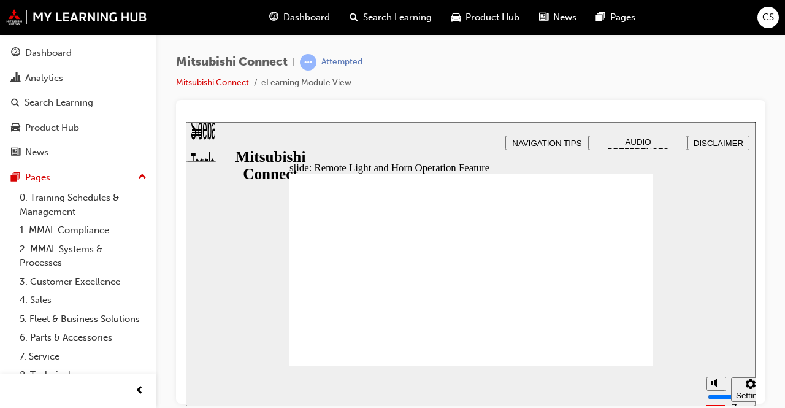
radio input "true"
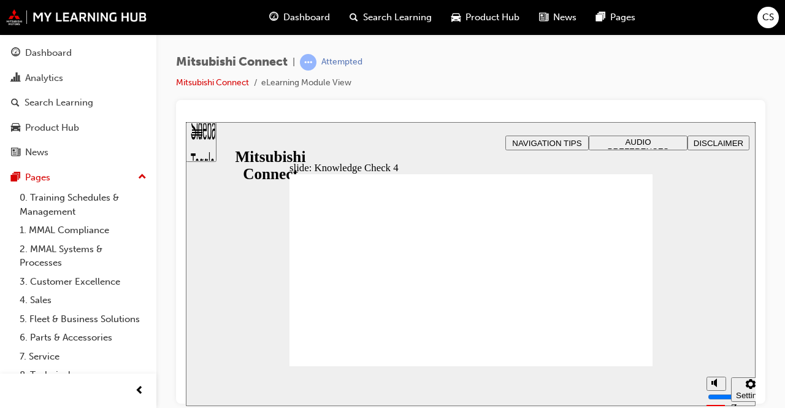
radio input "false"
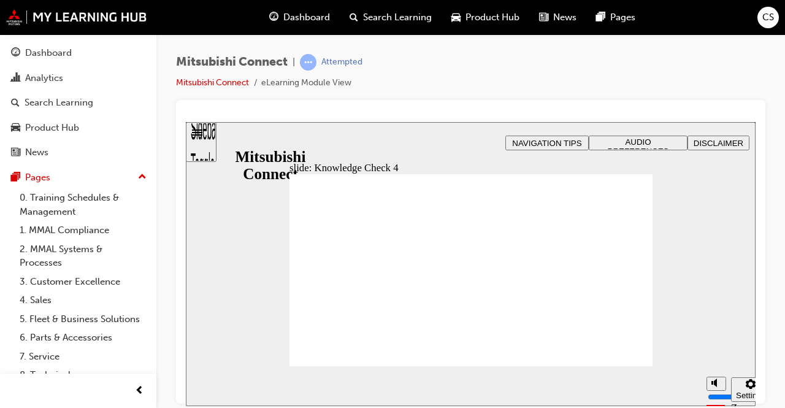
radio input "true"
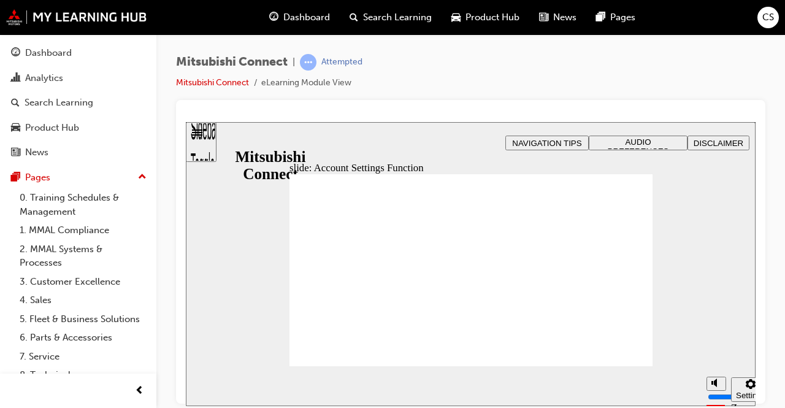
checkbox input "true"
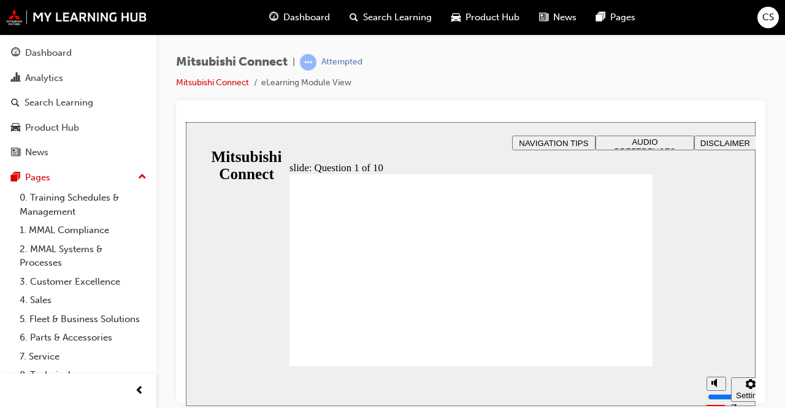
radio input "true"
checkbox input "true"
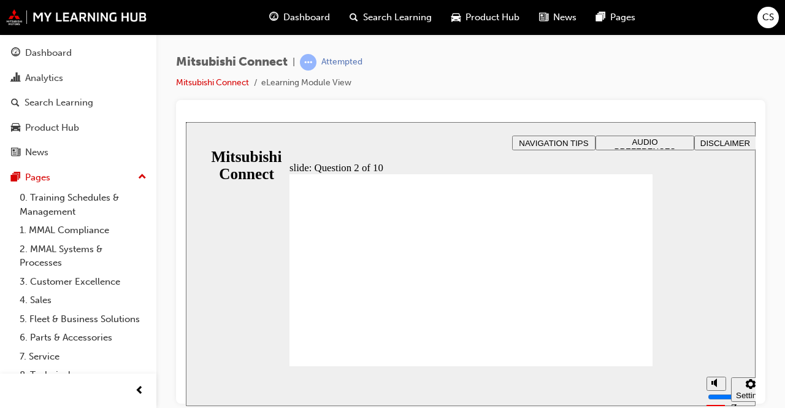
checkbox input "true"
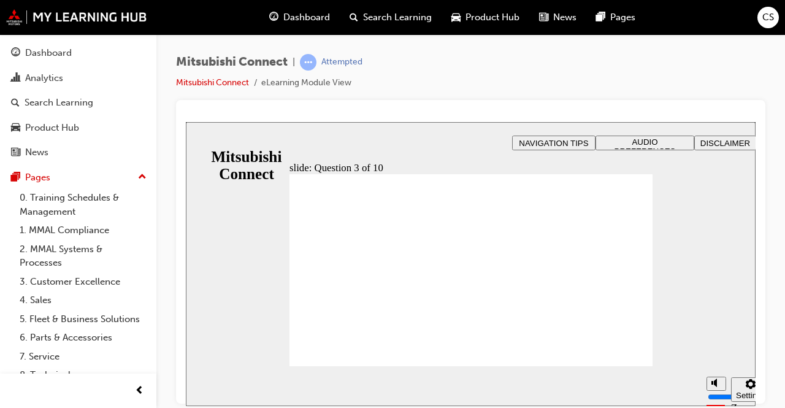
radio input "true"
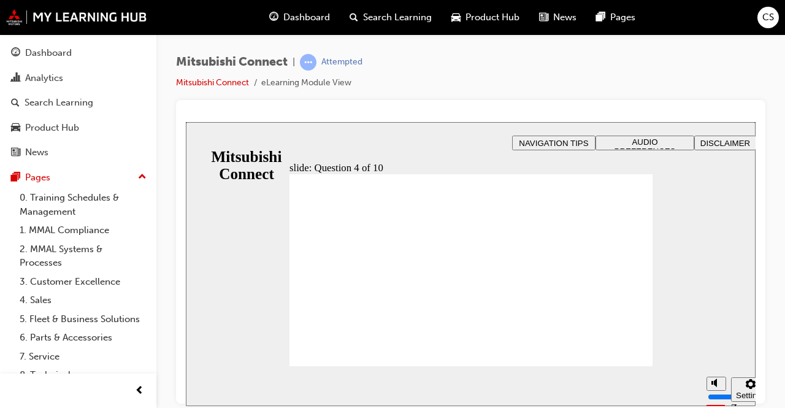
checkbox input "true"
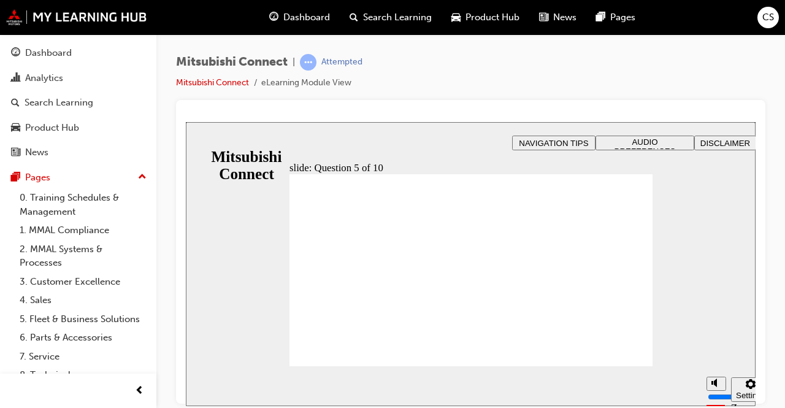
checkbox input "true"
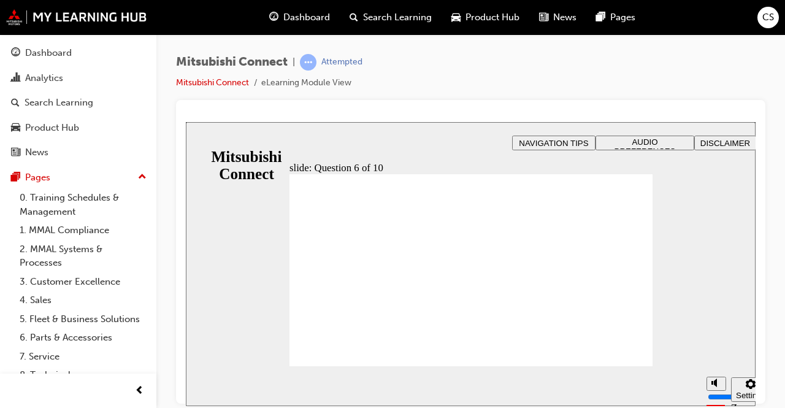
checkbox input "true"
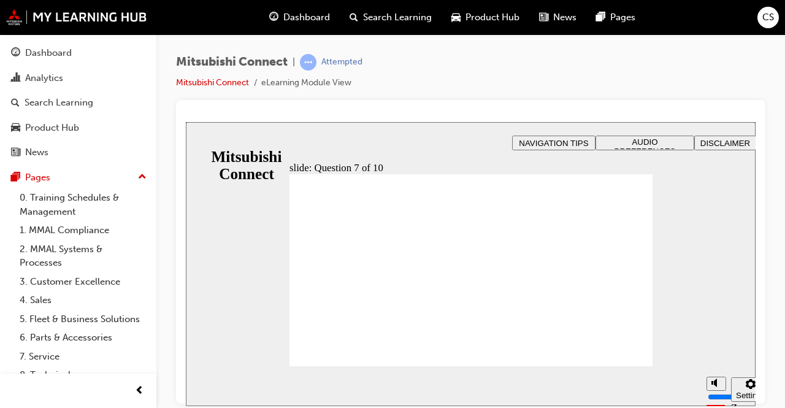
radio input "true"
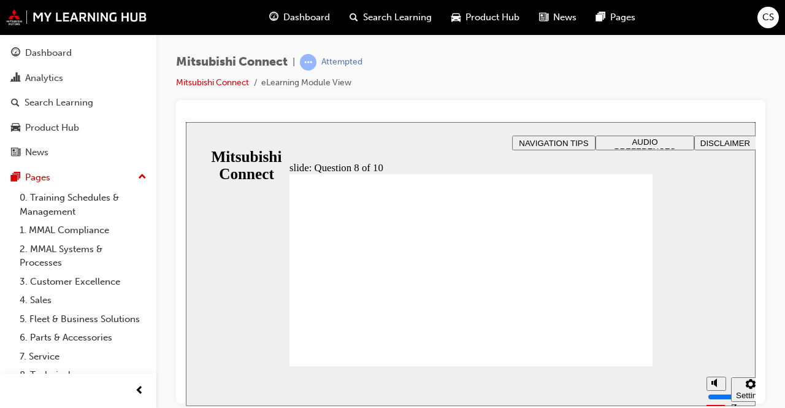
radio input "true"
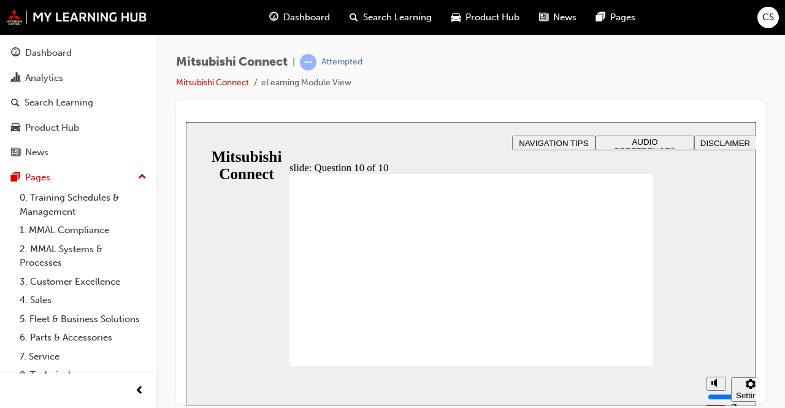
checkbox input "true"
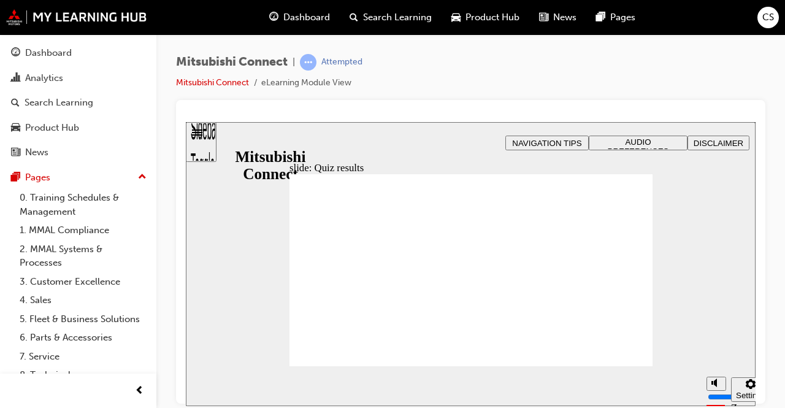
click at [210, 83] on link "Mitsubishi Connect" at bounding box center [212, 82] width 73 height 10
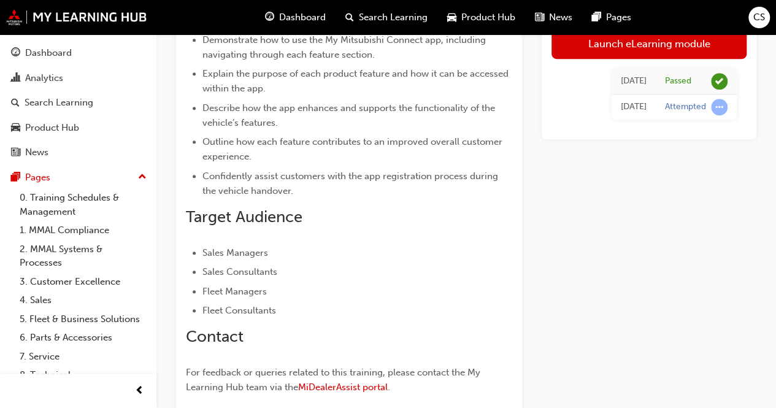
scroll to position [375, 0]
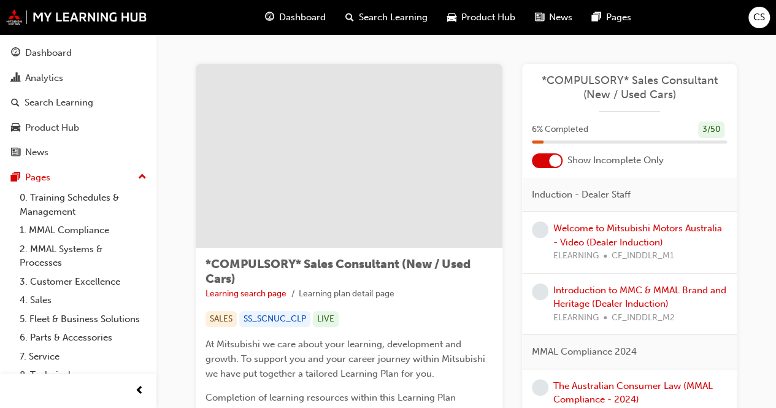
click at [383, 19] on span "Search Learning" at bounding box center [393, 17] width 69 height 14
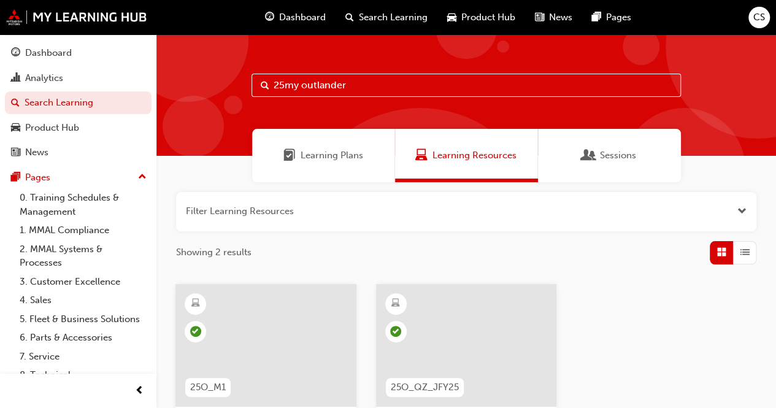
click at [369, 86] on input "25my outlander" at bounding box center [465, 85] width 429 height 23
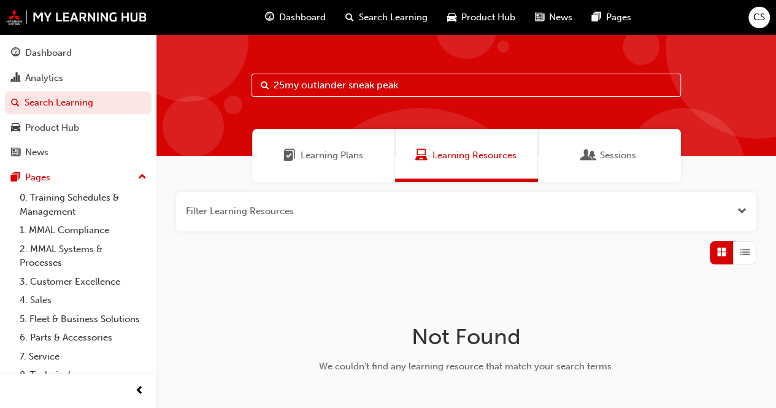
click at [429, 83] on input "25my outlander sneak peak" at bounding box center [465, 85] width 429 height 23
type input "2"
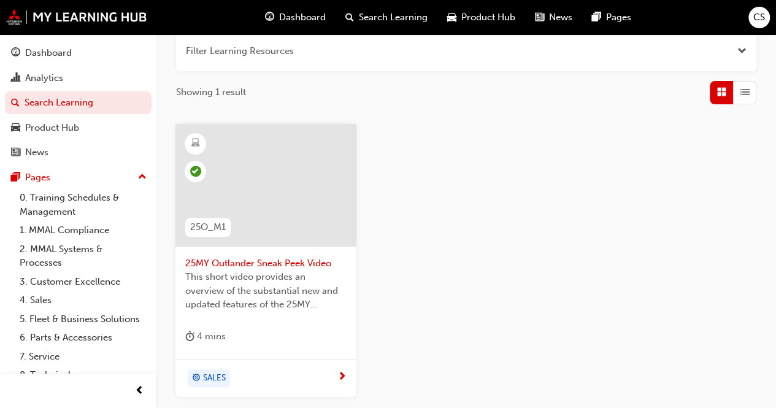
scroll to position [184, 0]
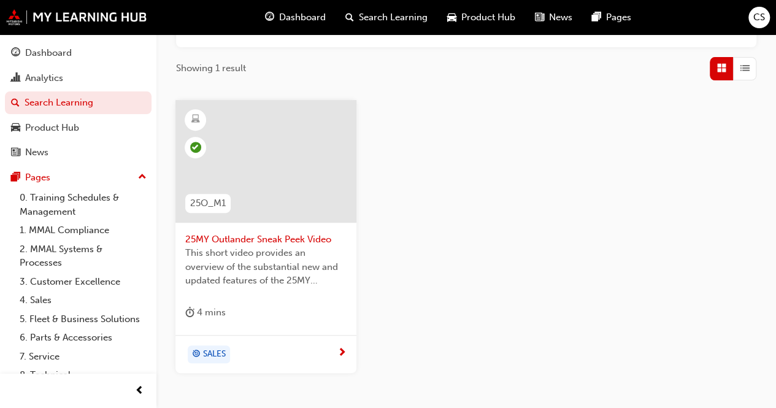
type input "sneak"
click at [254, 164] on div at bounding box center [265, 161] width 181 height 123
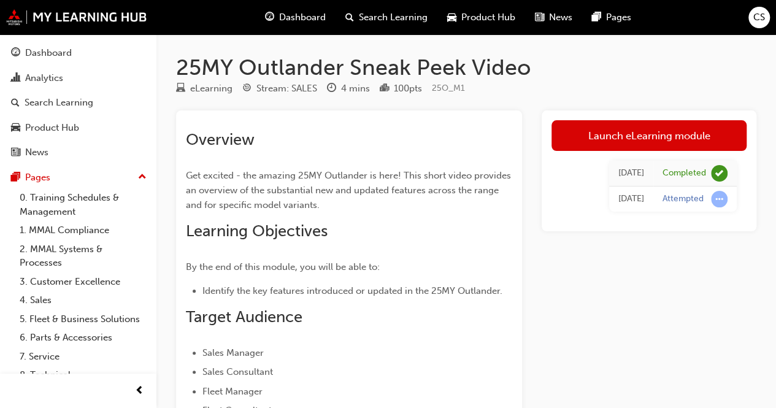
click at [308, 18] on span "Dashboard" at bounding box center [302, 17] width 47 height 14
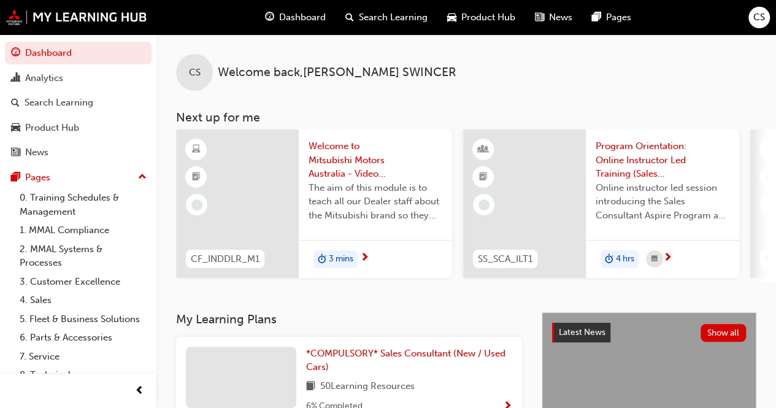
click at [279, 19] on span "Dashboard" at bounding box center [302, 17] width 47 height 14
click at [29, 85] on div "Analytics" at bounding box center [78, 78] width 134 height 15
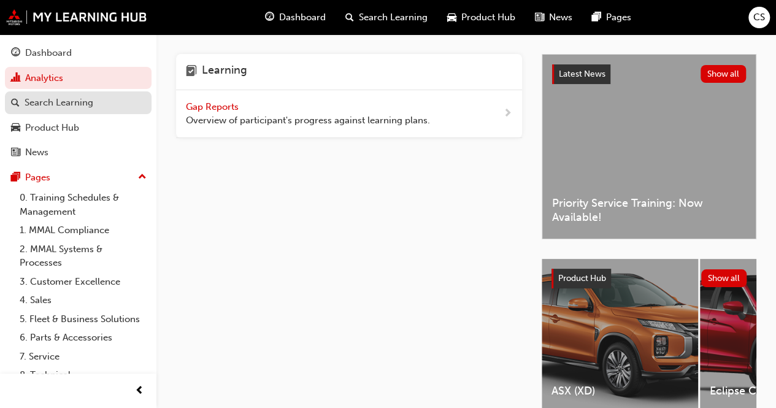
click at [40, 102] on div "Search Learning" at bounding box center [59, 103] width 69 height 14
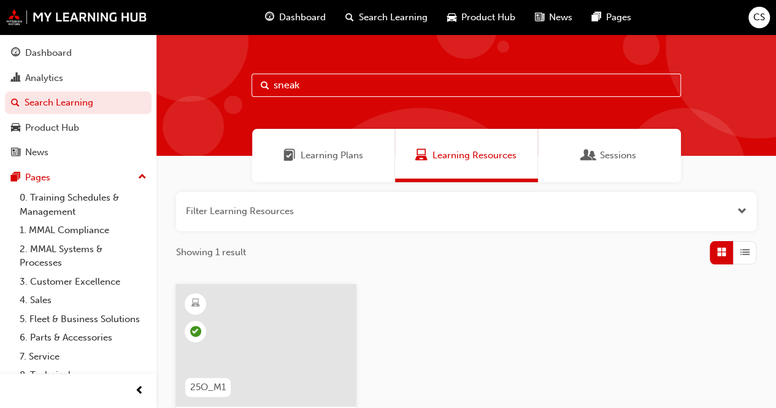
click at [619, 153] on span "Sessions" at bounding box center [618, 155] width 36 height 14
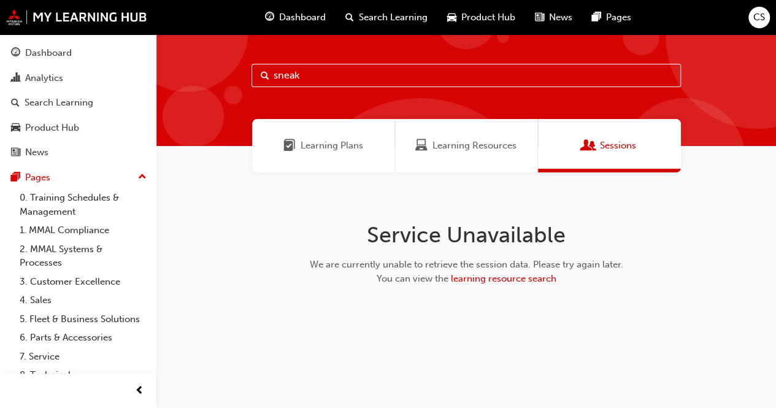
scroll to position [16, 0]
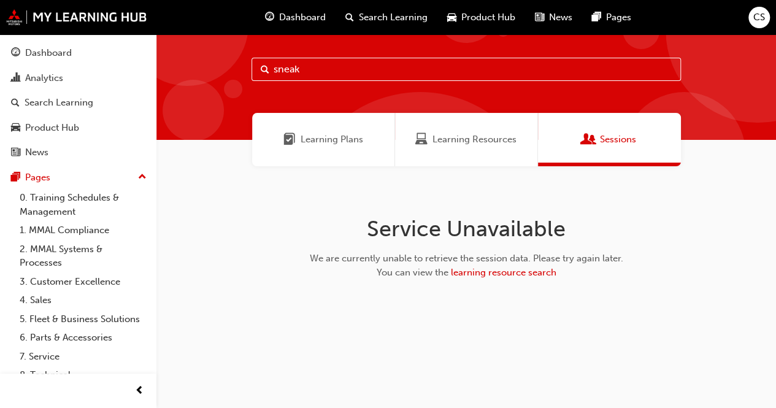
click at [303, 136] on span "Learning Plans" at bounding box center [331, 139] width 63 height 14
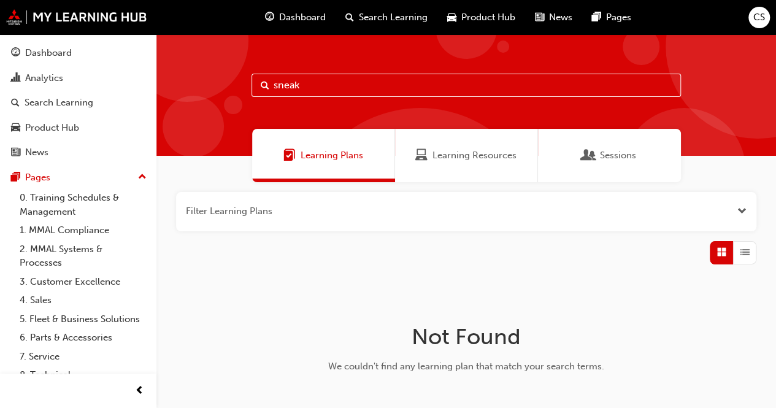
click at [403, 15] on span "Search Learning" at bounding box center [393, 17] width 69 height 14
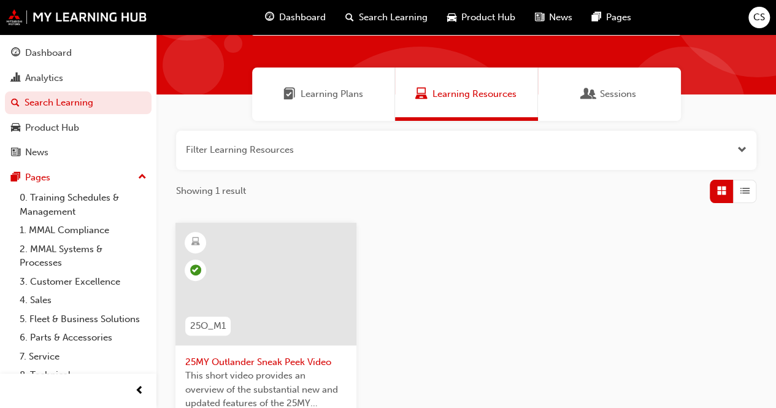
click at [740, 194] on span "List" at bounding box center [744, 191] width 9 height 14
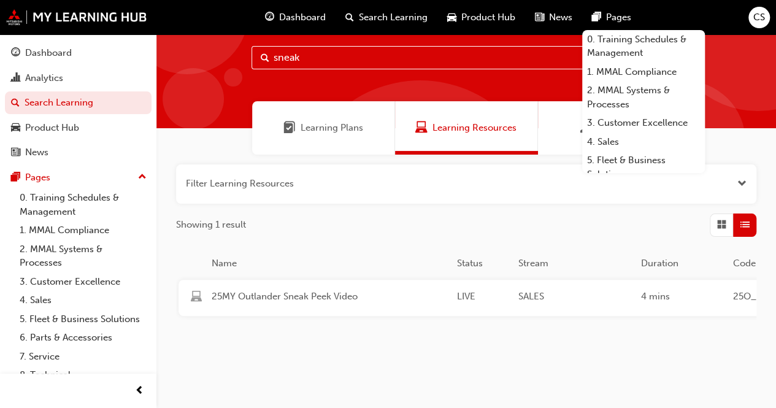
scroll to position [53, 0]
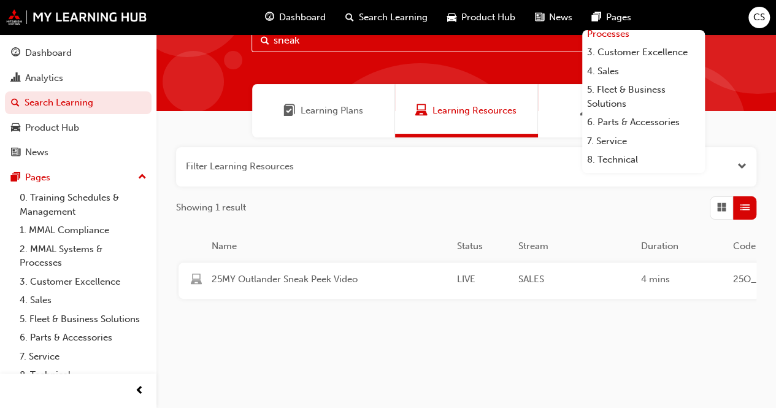
scroll to position [43, 0]
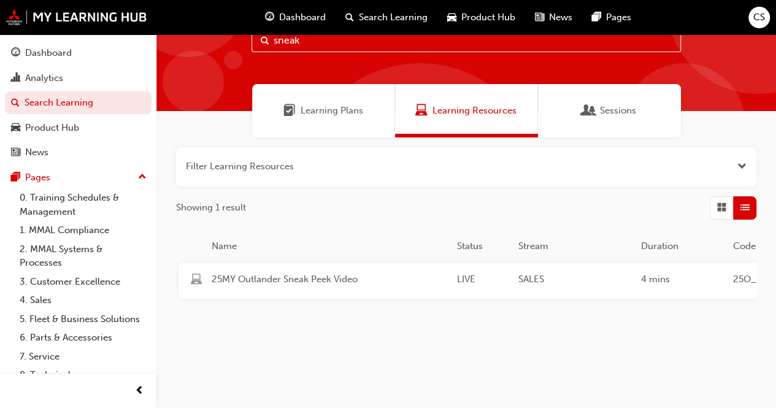
click at [607, 117] on div "Sessions" at bounding box center [609, 110] width 143 height 53
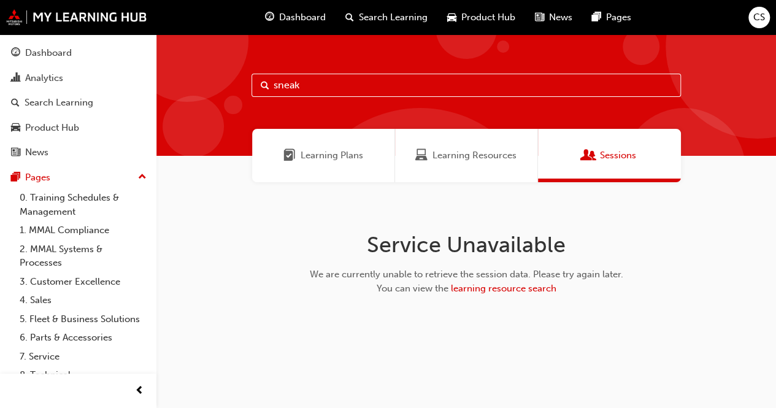
scroll to position [16, 0]
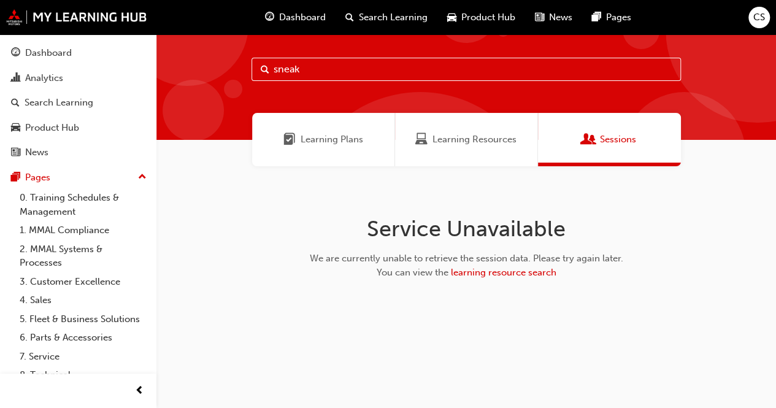
click at [508, 272] on span "learning resource search" at bounding box center [503, 272] width 105 height 11
click at [378, 17] on span "Search Learning" at bounding box center [393, 17] width 69 height 14
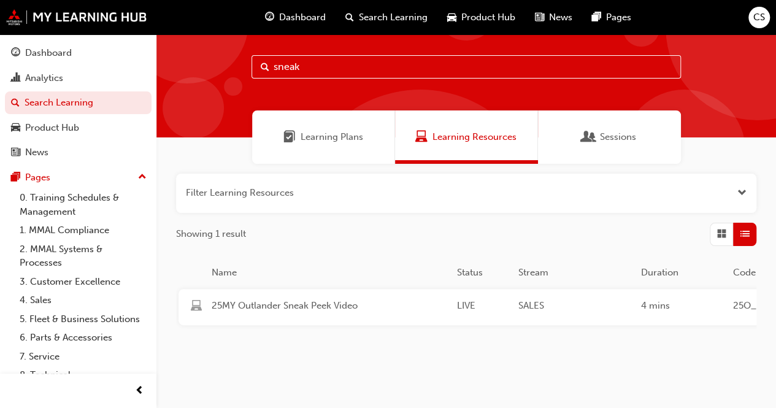
scroll to position [53, 0]
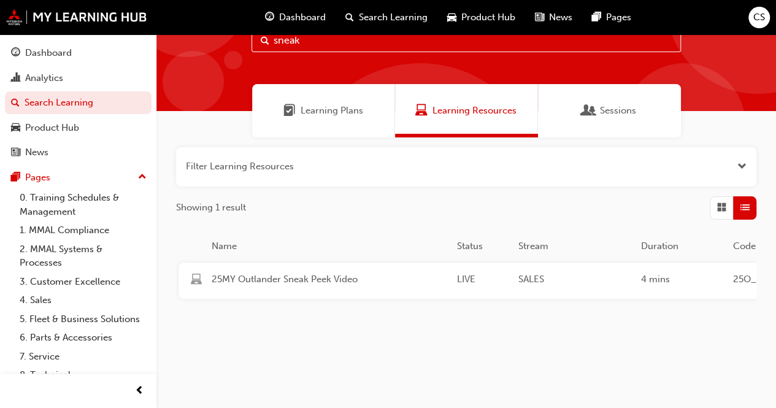
click at [722, 201] on span "Grid" at bounding box center [721, 208] width 9 height 14
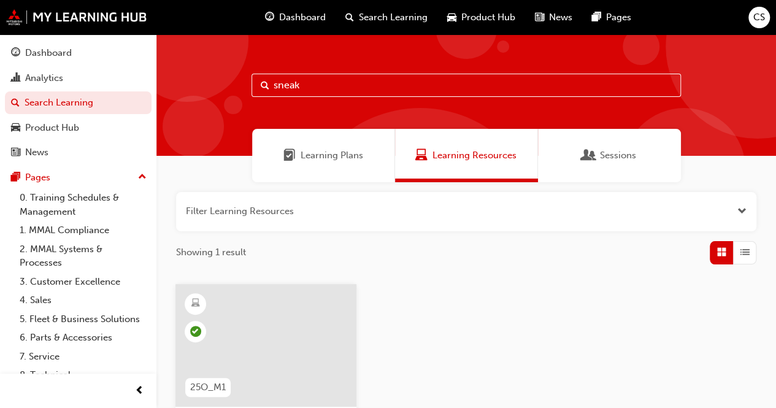
click at [313, 86] on input "sneak" at bounding box center [465, 85] width 429 height 23
type input "s"
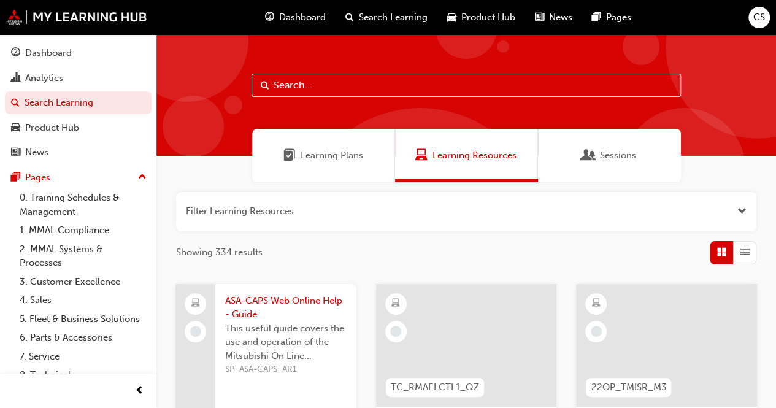
click at [619, 151] on span "Sessions" at bounding box center [618, 155] width 36 height 14
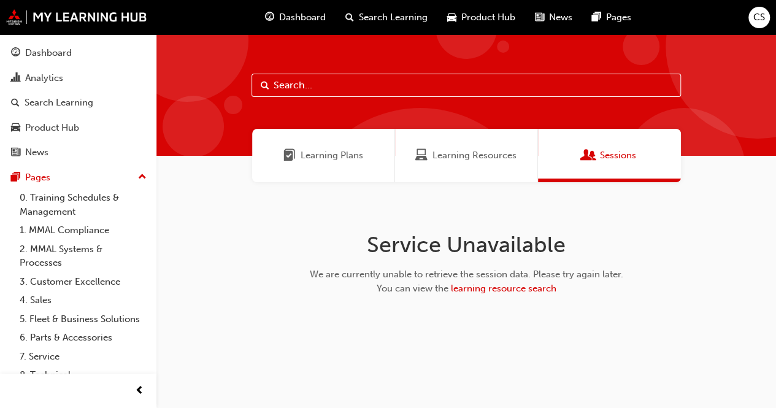
click at [465, 158] on span "Learning Resources" at bounding box center [474, 155] width 84 height 14
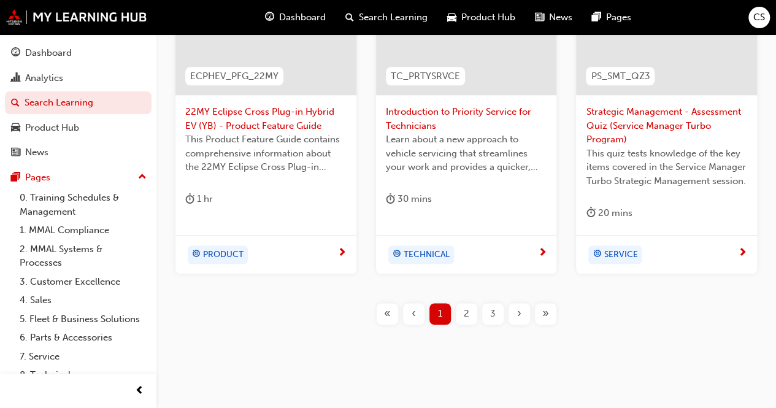
scroll to position [645, 0]
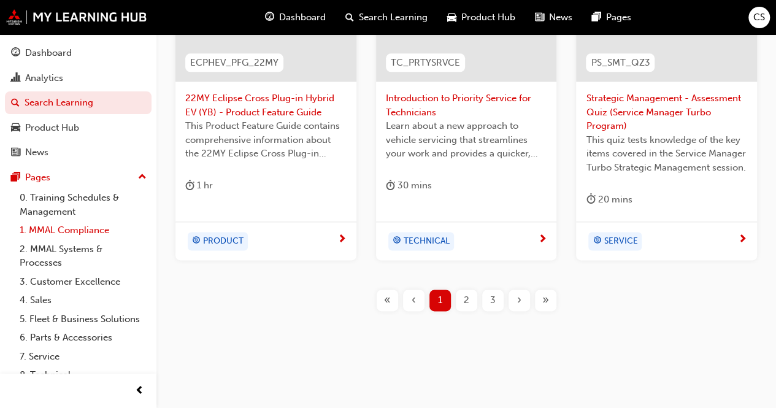
click at [72, 228] on link "1. MMAL Compliance" at bounding box center [83, 230] width 137 height 19
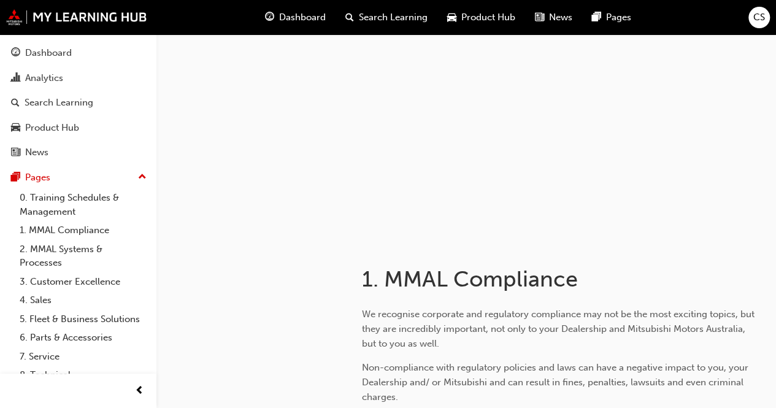
click at [481, 18] on span "Product Hub" at bounding box center [488, 17] width 54 height 14
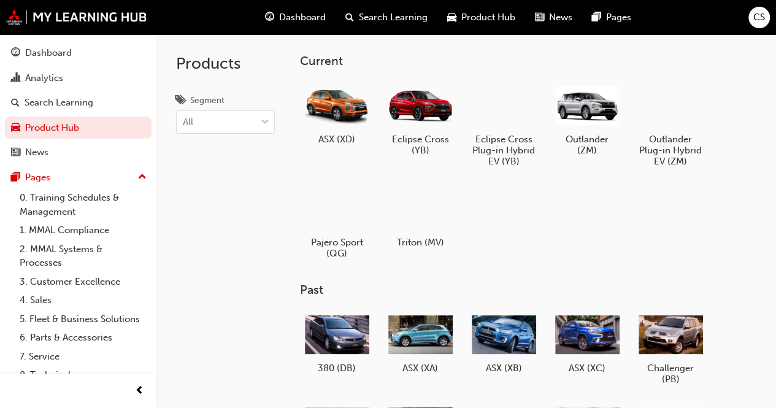
click at [390, 14] on span "Search Learning" at bounding box center [393, 17] width 69 height 14
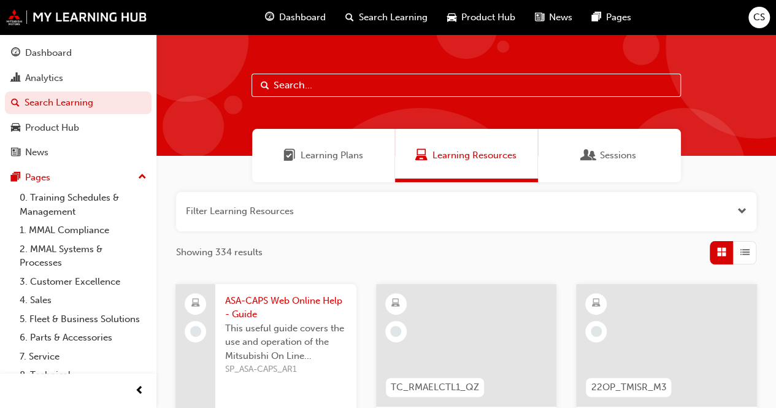
click at [291, 18] on span "Dashboard" at bounding box center [302, 17] width 47 height 14
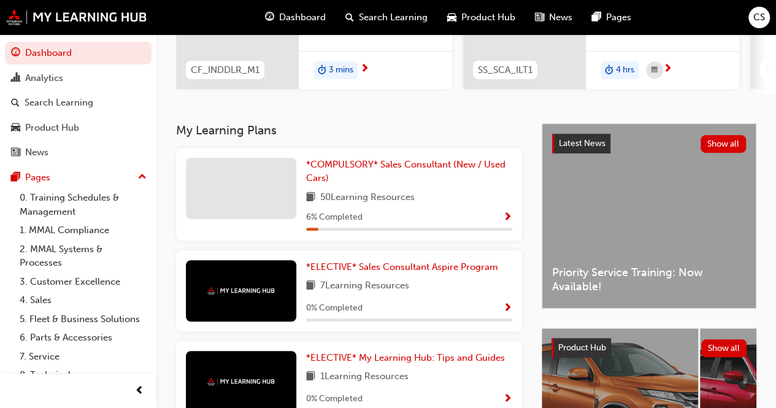
scroll to position [245, 0]
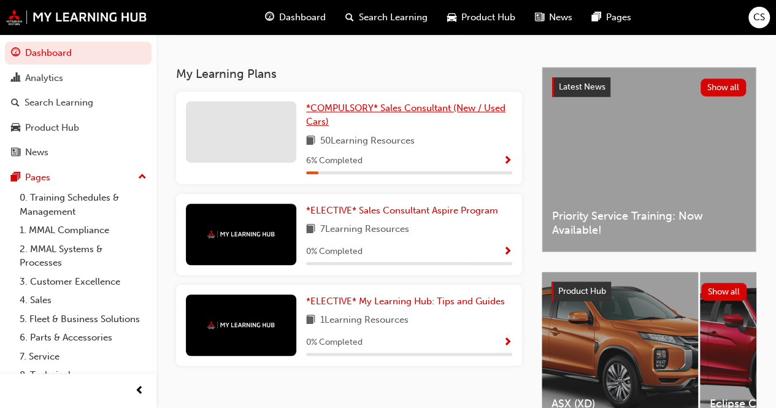
click at [393, 117] on span "*COMPULSORY* Sales Consultant (New / Used Cars)" at bounding box center [405, 114] width 199 height 25
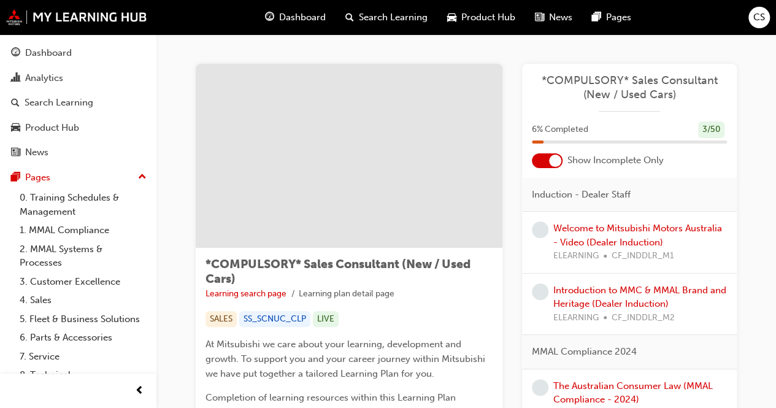
click at [359, 15] on span "Search Learning" at bounding box center [393, 17] width 69 height 14
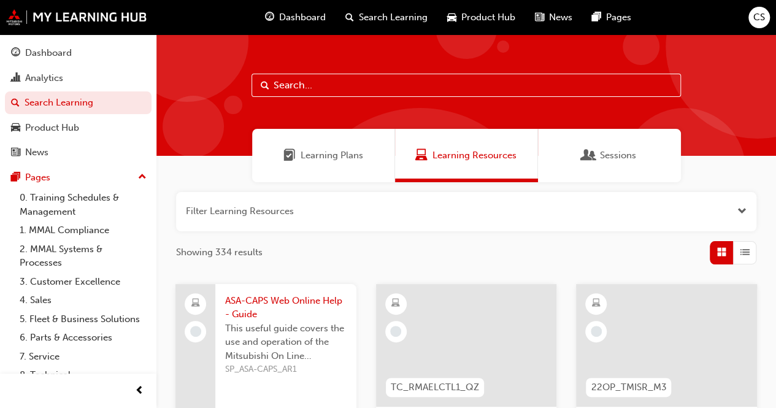
click at [340, 87] on input "text" at bounding box center [465, 85] width 429 height 23
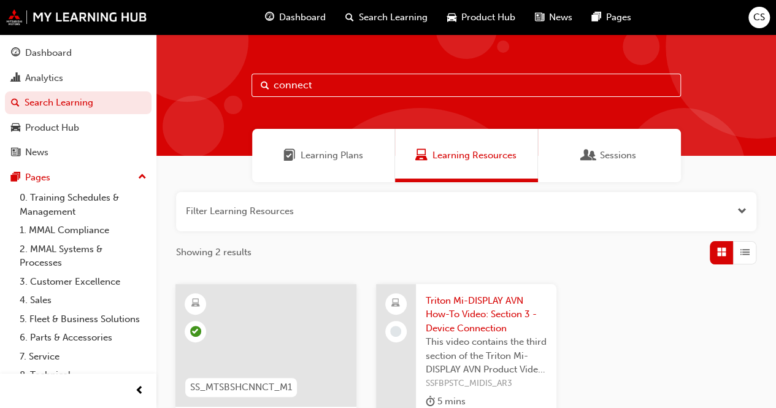
click at [338, 88] on input "connect" at bounding box center [465, 85] width 429 height 23
type input "c"
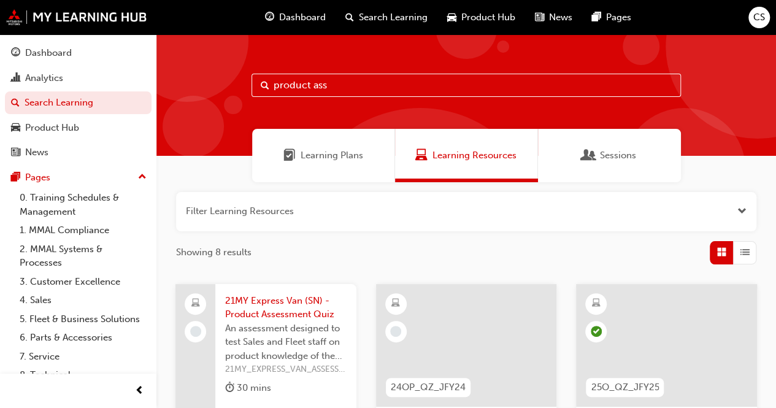
click at [353, 88] on input "product ass" at bounding box center [465, 85] width 429 height 23
type input "p"
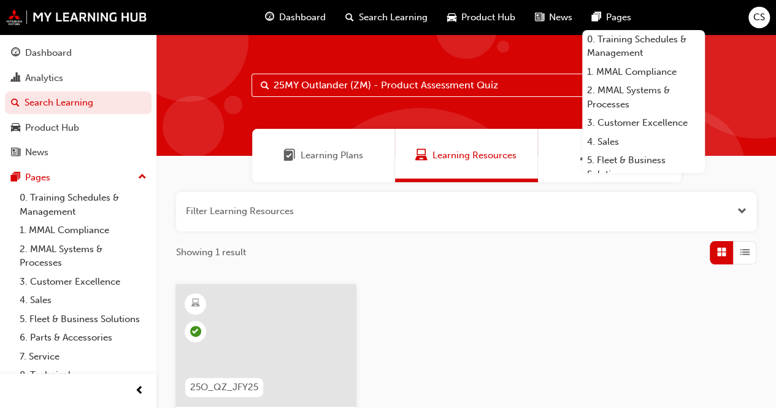
type input "25MY Outlander (ZM) - Product Assessment Quiz"
click at [296, 18] on span "Dashboard" at bounding box center [302, 17] width 47 height 14
